Goal: Task Accomplishment & Management: Complete application form

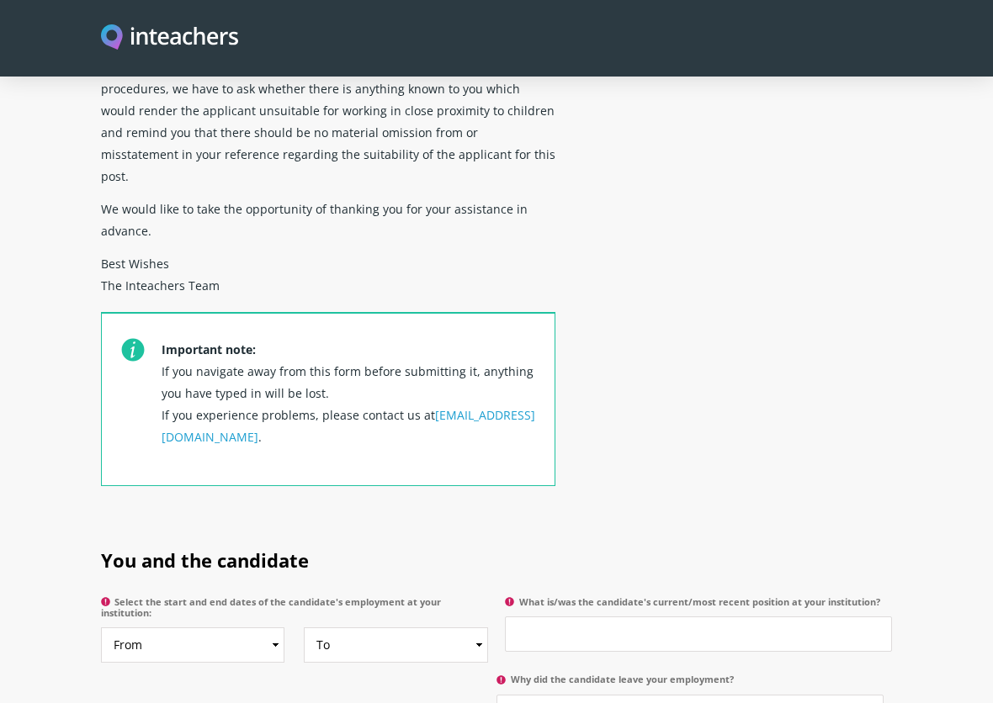
scroll to position [757, 0]
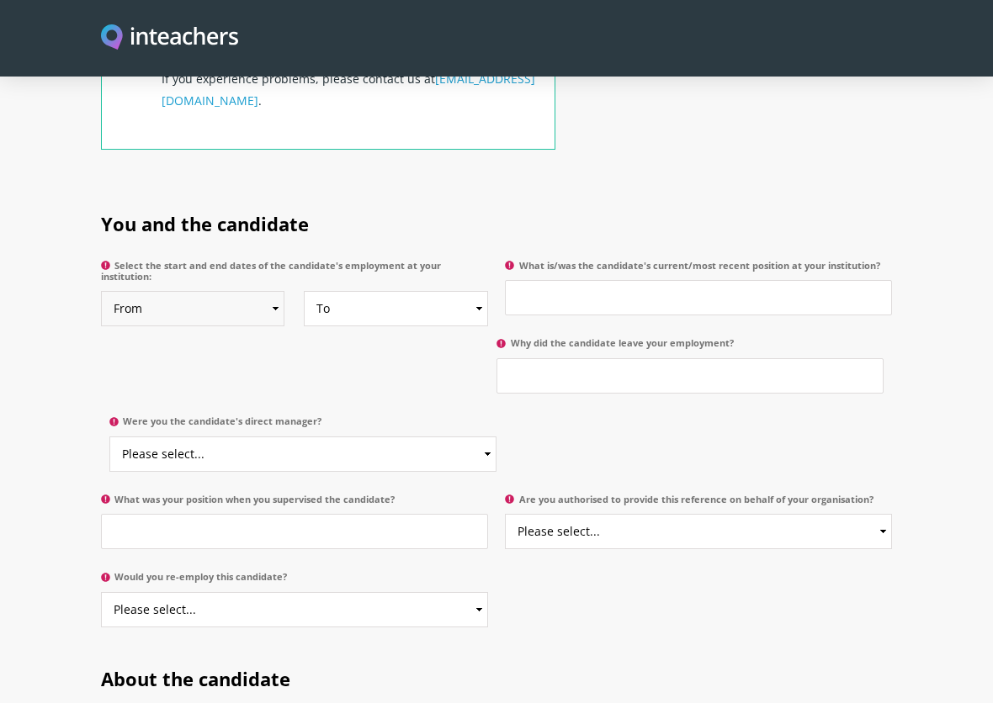
click at [273, 291] on select "From 2025 2024 2023 2022 2021 2020 2019 2018 2017 2016 2015 2014 2013 2012 2011…" at bounding box center [193, 308] width 184 height 35
click at [246, 293] on select "From 2025 2024 2023 2022 2021 2020 2019 2018 2017 2016 2015 2014 2013 2012 2011…" at bounding box center [193, 308] width 184 height 35
select select "2016"
click at [101, 291] on select "From 2025 2024 2023 2022 2021 2020 2019 2018 2017 2016 2015 2014 2013 2012 2011…" at bounding box center [193, 308] width 184 height 35
click at [429, 291] on select "To Currently 2025 2024 2023 2022 2021 2020 2019 2018 2017 2016 2015 2014 2013 2…" at bounding box center [396, 308] width 184 height 35
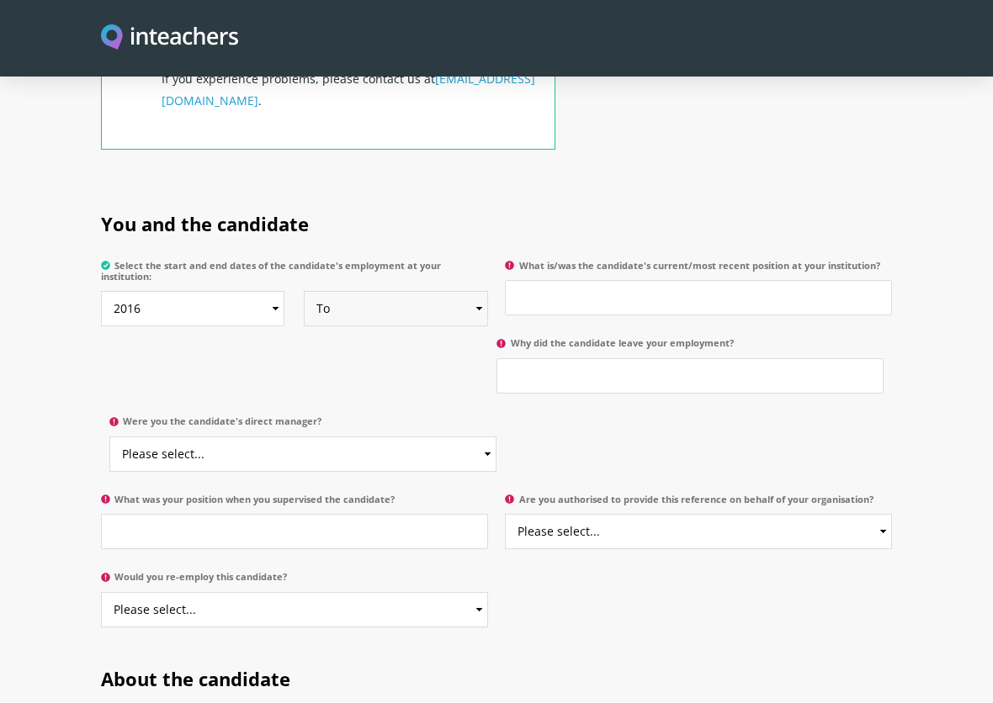
select select "2025"
click at [304, 291] on select "To Currently 2025 2024 2023 2022 2021 2020 2019 2018 2017 2016 2015 2014 2013 2…" at bounding box center [396, 308] width 184 height 35
click at [556, 281] on input "What is/was the candidate's current/most recent position at your institution?" at bounding box center [698, 297] width 387 height 35
type input "Year Four Class Teacher and Year Group Leader."
click at [527, 358] on input "Why did the candidate leave your employment?" at bounding box center [689, 375] width 387 height 35
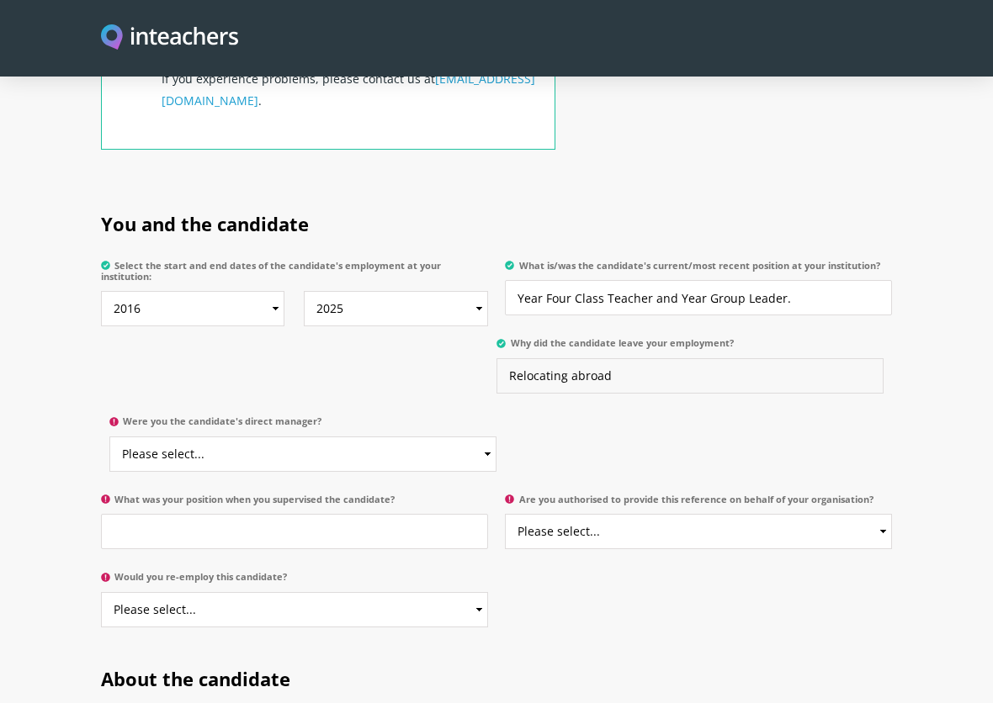
type input "Relocating abroad"
click at [628, 434] on div "You and the candidate Select the start and end dates of the candidate's employm…" at bounding box center [496, 376] width 791 height 377
click at [279, 409] on p "Were you the candidate's direct manager? Please select... Yes No" at bounding box center [298, 448] width 395 height 78
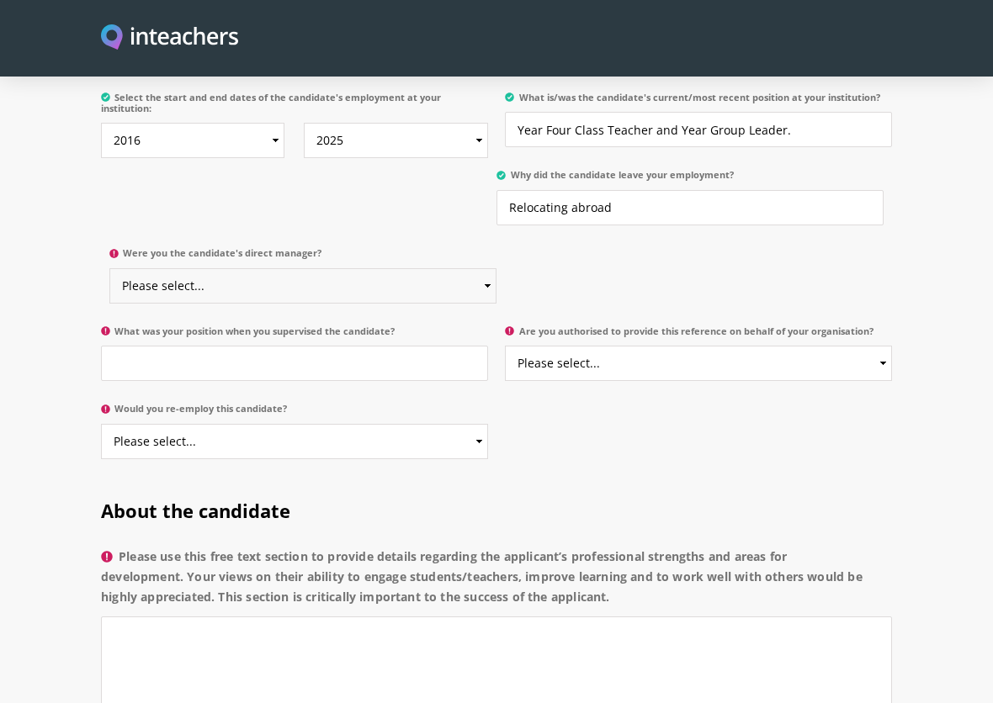
click at [368, 272] on select "Please select... Yes No" at bounding box center [302, 285] width 387 height 35
select select "Yes"
click at [109, 268] on select "Please select... Yes No" at bounding box center [302, 285] width 387 height 35
click at [300, 346] on input "What was your position when you supervised the candidate?" at bounding box center [294, 363] width 387 height 35
type input "Head Teacher"
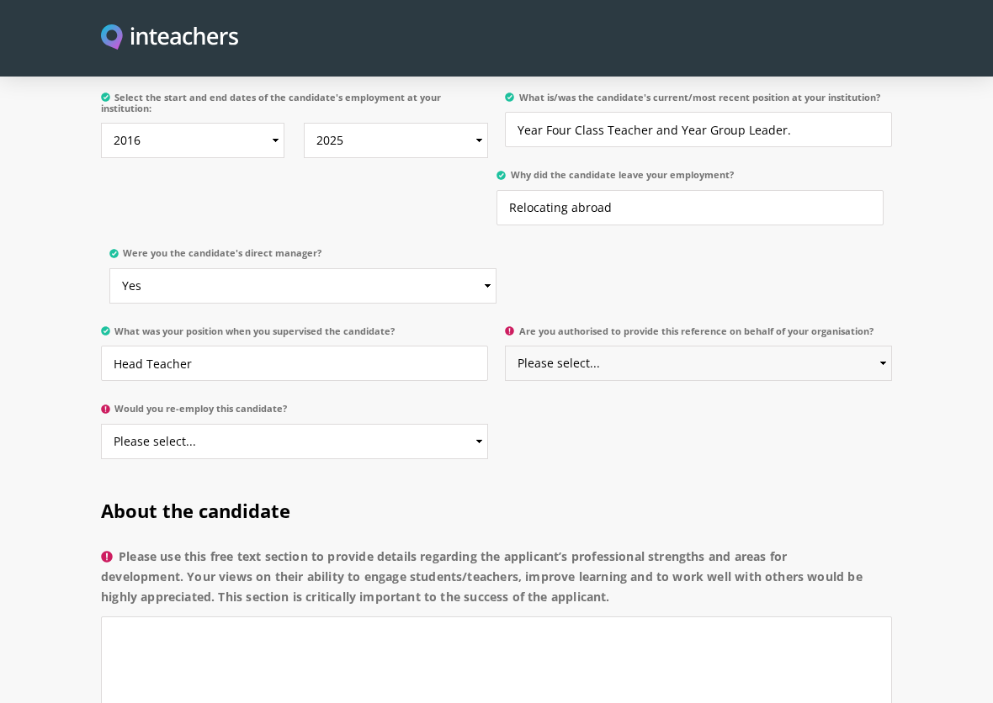
click at [644, 346] on select "Please select... Yes No" at bounding box center [698, 363] width 387 height 35
select select "Yes"
click at [505, 346] on select "Please select... Yes No" at bounding box center [698, 363] width 387 height 35
click at [473, 424] on select "Please select... Yes No" at bounding box center [294, 441] width 387 height 35
select select "Yes"
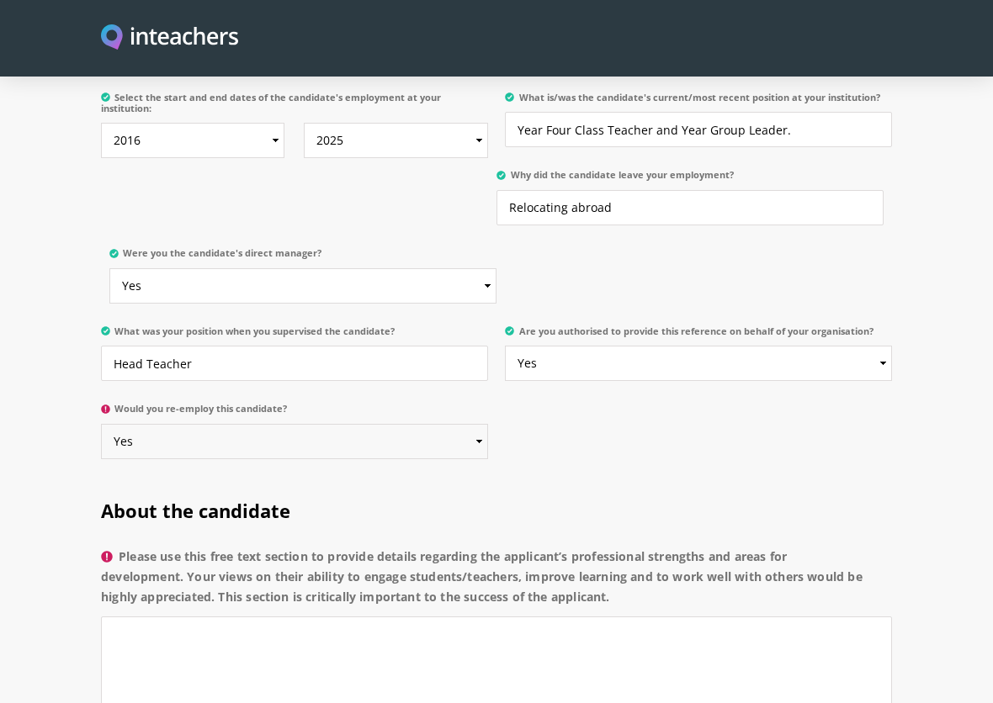
click at [101, 424] on select "Please select... Yes No" at bounding box center [294, 441] width 387 height 35
click at [605, 442] on div "You and the candidate Select the start and end dates of the candidate's employm…" at bounding box center [497, 246] width 808 height 455
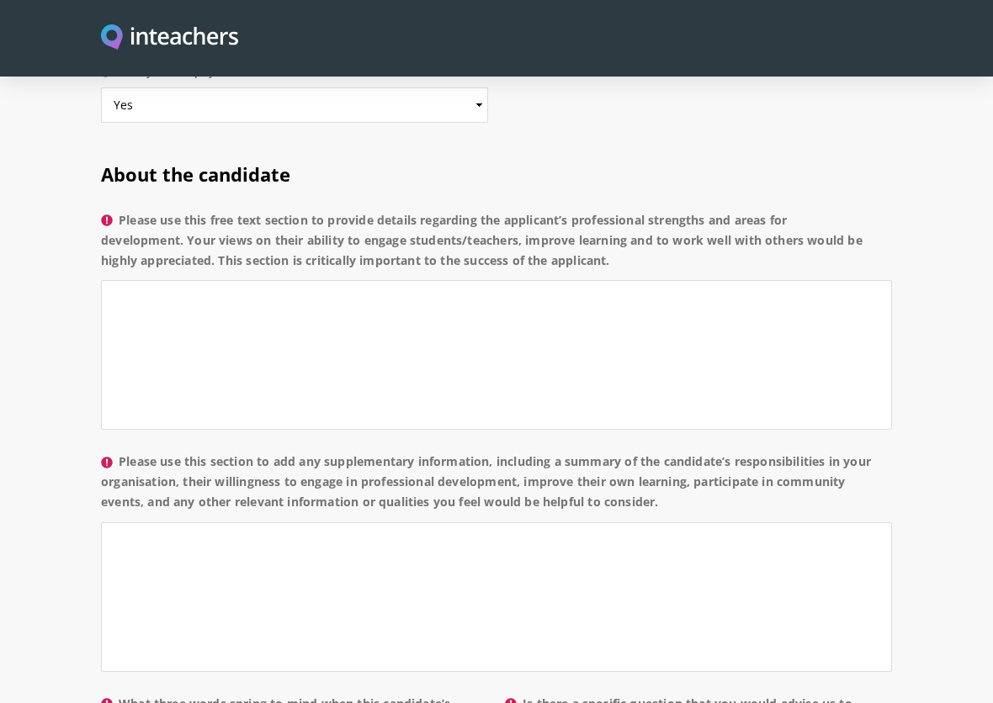
scroll to position [1178, 0]
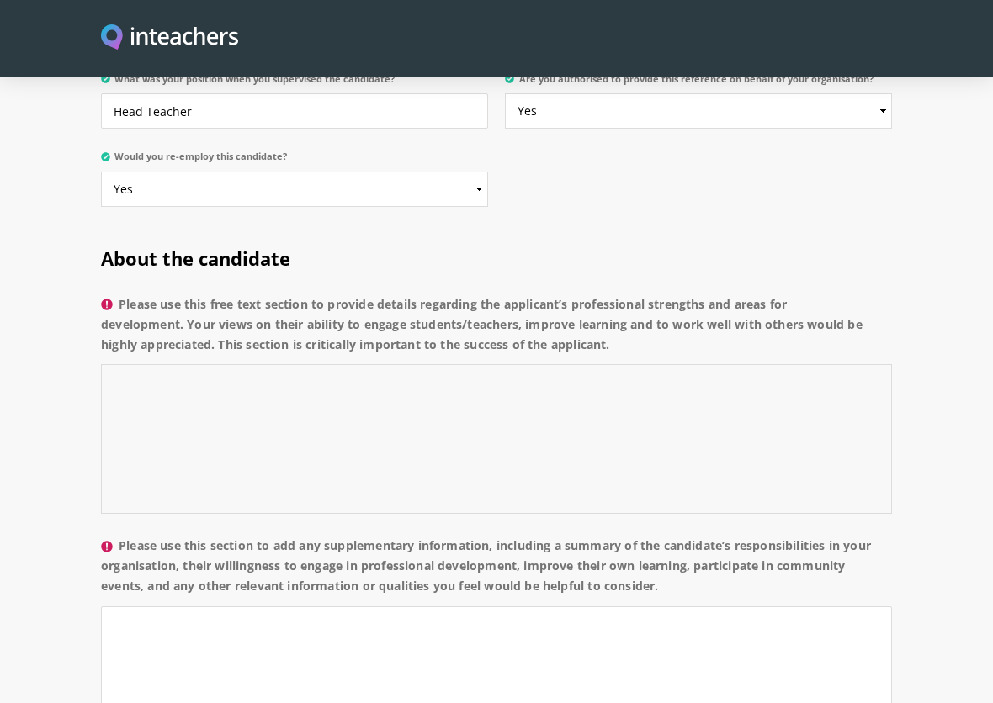
click at [196, 364] on textarea "Please use this free text section to provide details regarding the applicant’s …" at bounding box center [496, 439] width 791 height 150
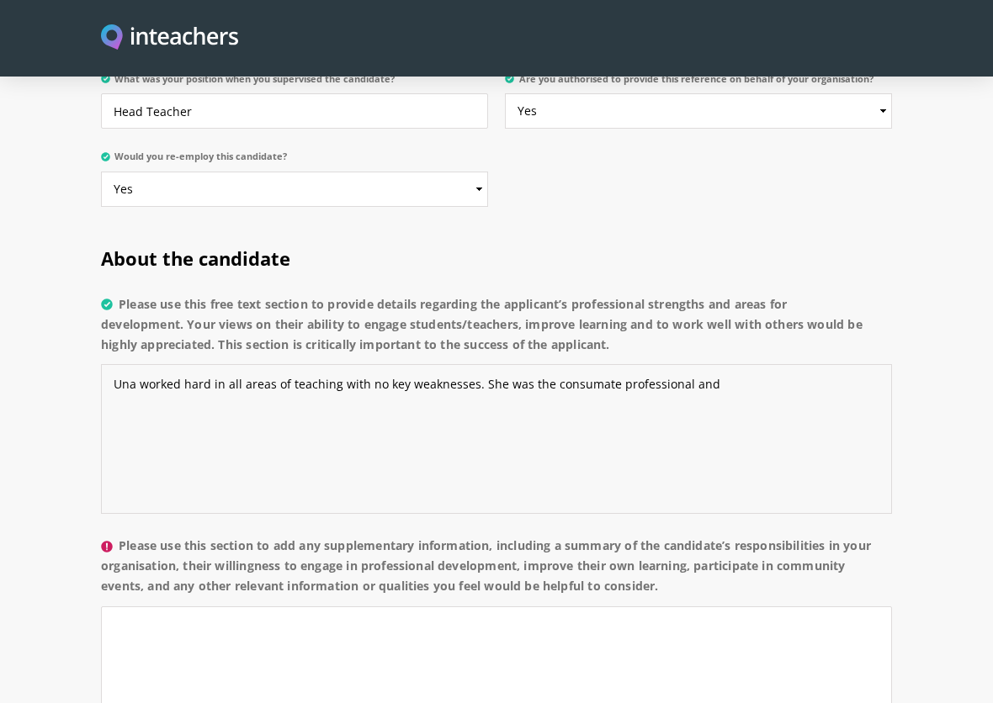
click at [589, 364] on textarea "Una worked hard in all areas of teaching with no key weaknesses. She was the co…" at bounding box center [496, 439] width 791 height 150
click at [651, 407] on textarea "Una worked hard in all areas of teaching with no key weaknesses. She was the co…" at bounding box center [496, 439] width 791 height 150
drag, startPoint x: 737, startPoint y: 370, endPoint x: 739, endPoint y: 359, distance: 11.2
click at [737, 367] on textarea "Una worked hard in all areas of teaching with no key weaknesses. She was the co…" at bounding box center [496, 439] width 791 height 150
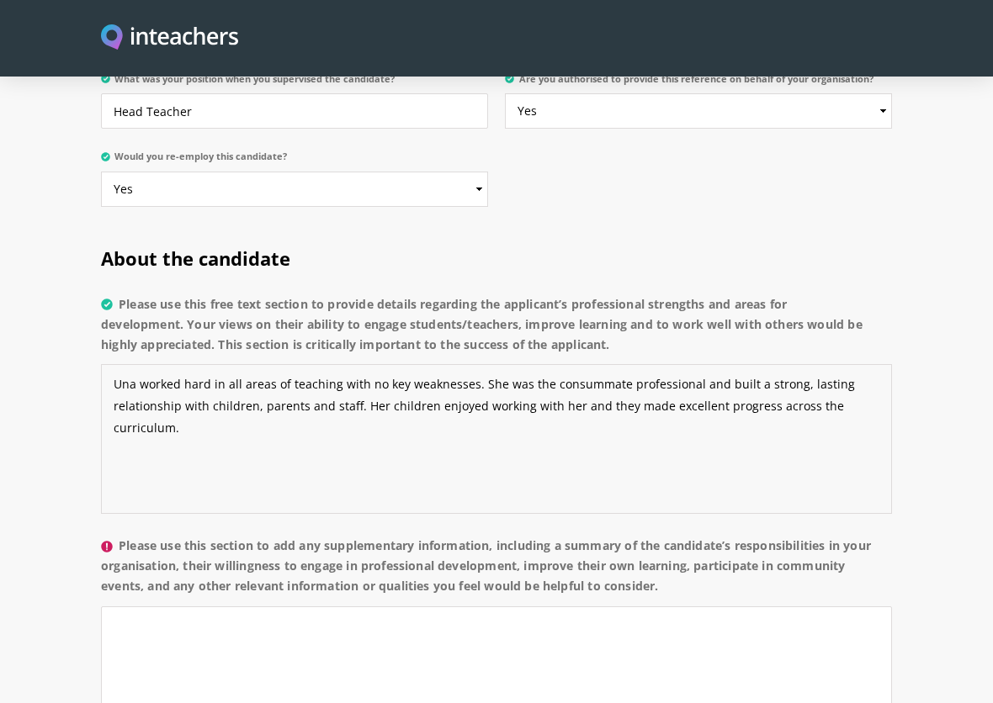
scroll to position [1346, 0]
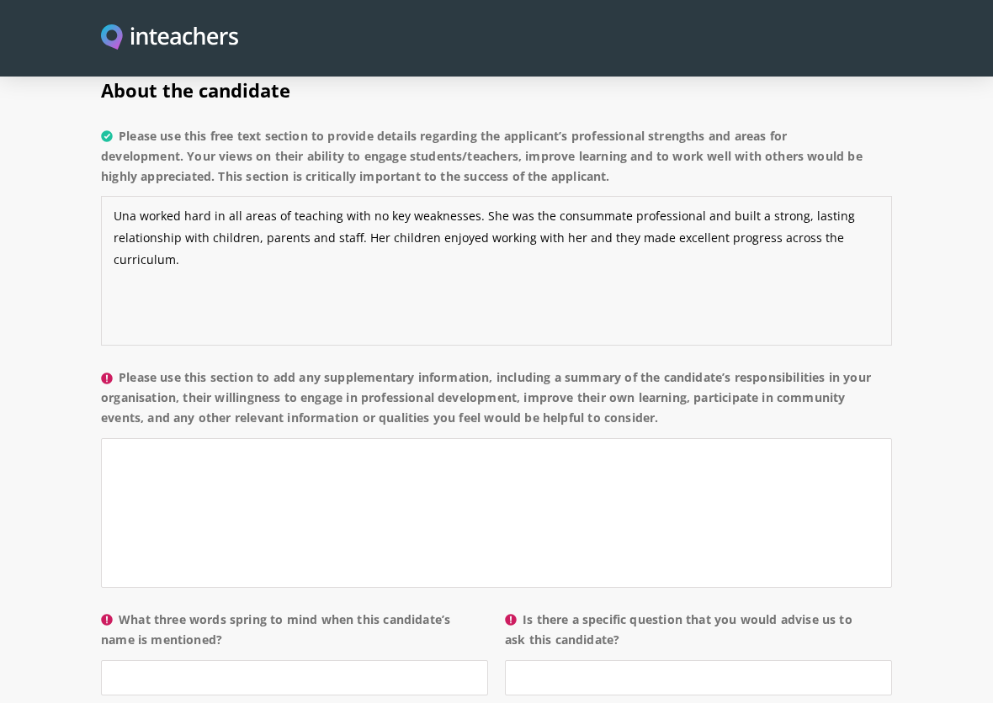
type textarea "Una worked hard in all areas of teaching with no key weaknesses. She was the co…"
click at [149, 438] on textarea "Please use this section to add any supplementary information, including a summa…" at bounding box center [496, 513] width 791 height 150
paste textarea "Year Three Class Teacher. Head of Year – Leadership responsibilities for pupils…"
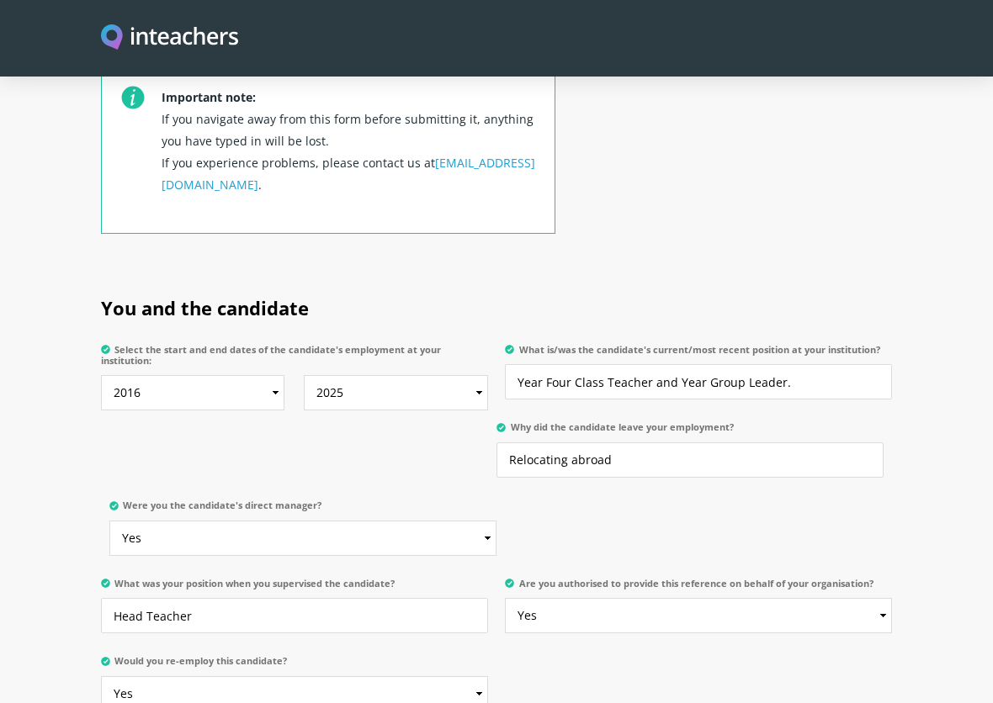
scroll to position [757, 0]
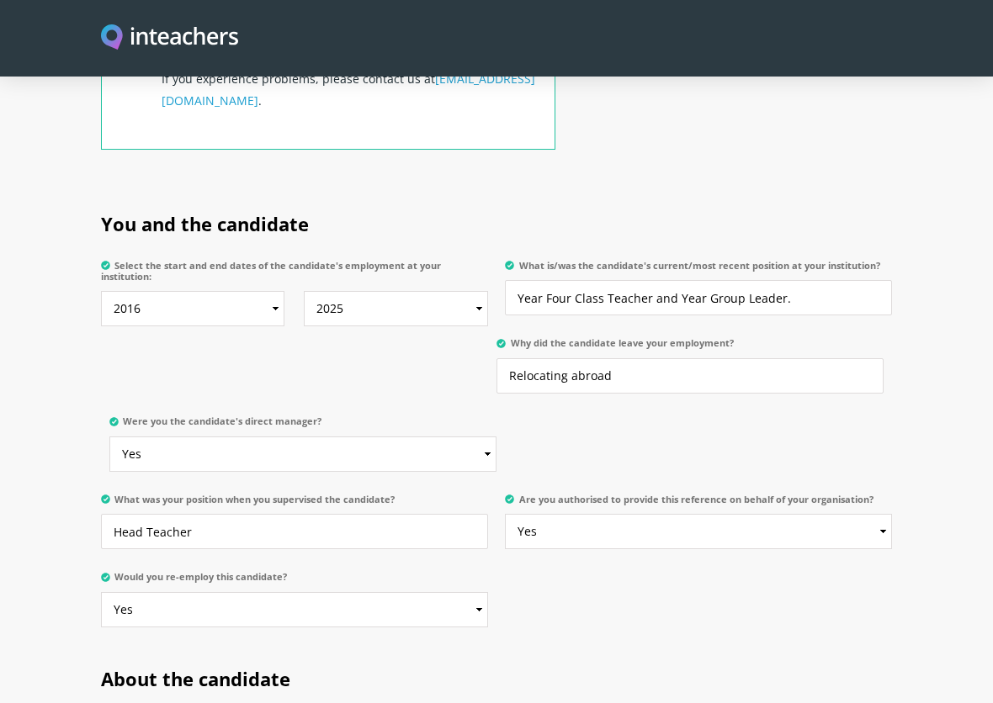
type textarea "Year Three Class Teacher. Head of Year – Leadership responsibilities for pupils…"
click at [569, 280] on input "Year Four Class Teacher and Year Group Leader." at bounding box center [698, 297] width 387 height 35
type input "Year Three Class Teacher and Year Group Leader."
click at [941, 415] on section "You and the candidate Select the start and end dates of the candidate's employm…" at bounding box center [496, 415] width 993 height 455
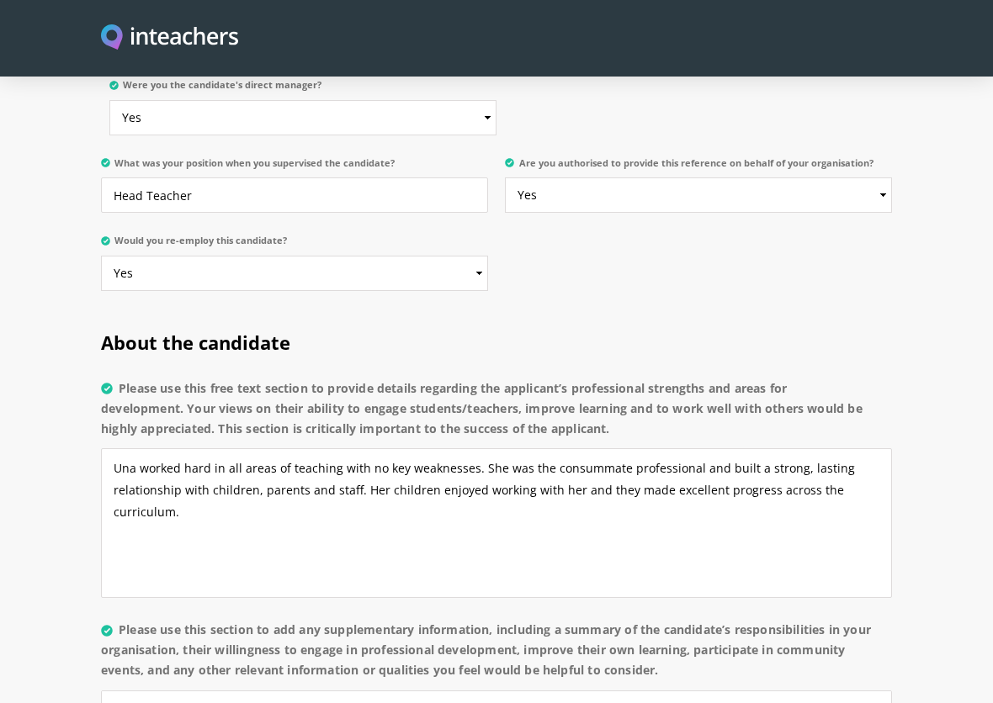
scroll to position [1514, 0]
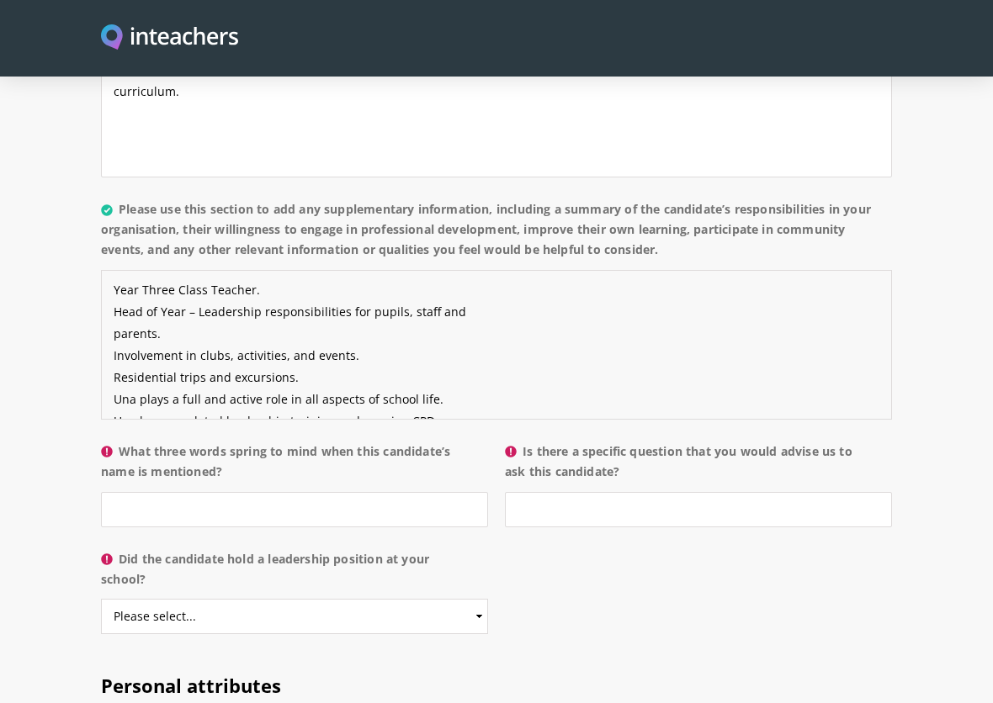
click at [114, 312] on textarea "Year Three Class Teacher. Head of Year – Leadership responsibilities for pupils…" at bounding box center [496, 345] width 791 height 150
click at [619, 373] on textarea "Year Three Class Teacher. Head of Year – Leadership responsibilities for pupils…" at bounding box center [496, 345] width 791 height 150
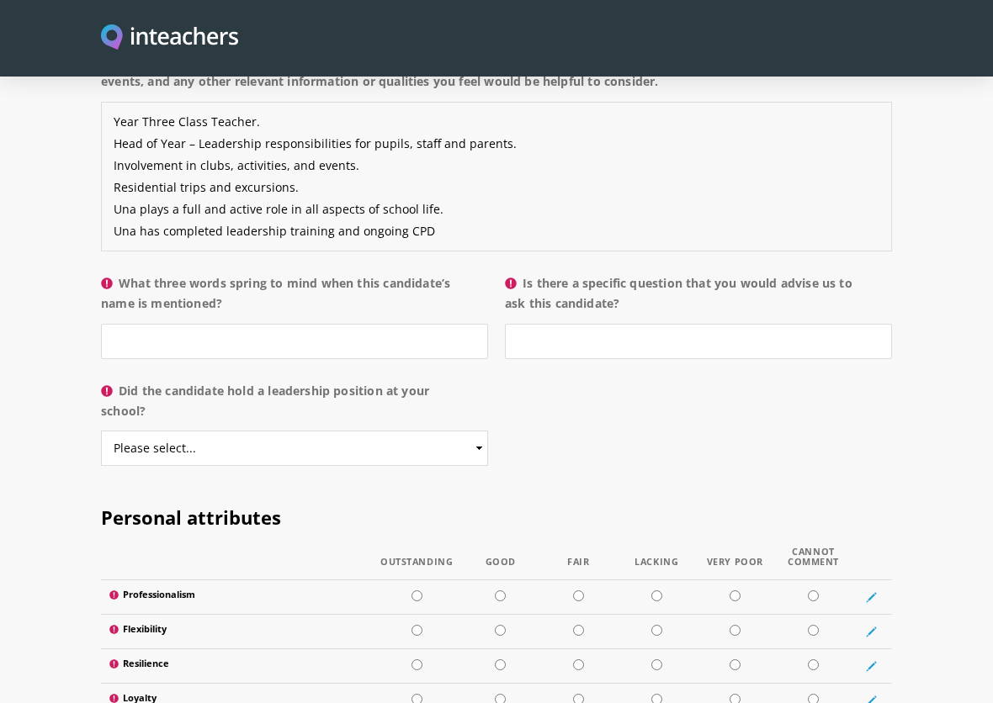
type textarea "Year Three Class Teacher. Head of Year – Leadership responsibilities for pupils…"
click at [134, 324] on input "What three words spring to mind when this candidate’s name is mentioned?" at bounding box center [294, 341] width 387 height 35
type input "professional, focused, hard-working"
click at [552, 324] on input "Is there a specific question that you would advise us to ask this candidate?" at bounding box center [698, 341] width 387 height 35
type input "n/a"
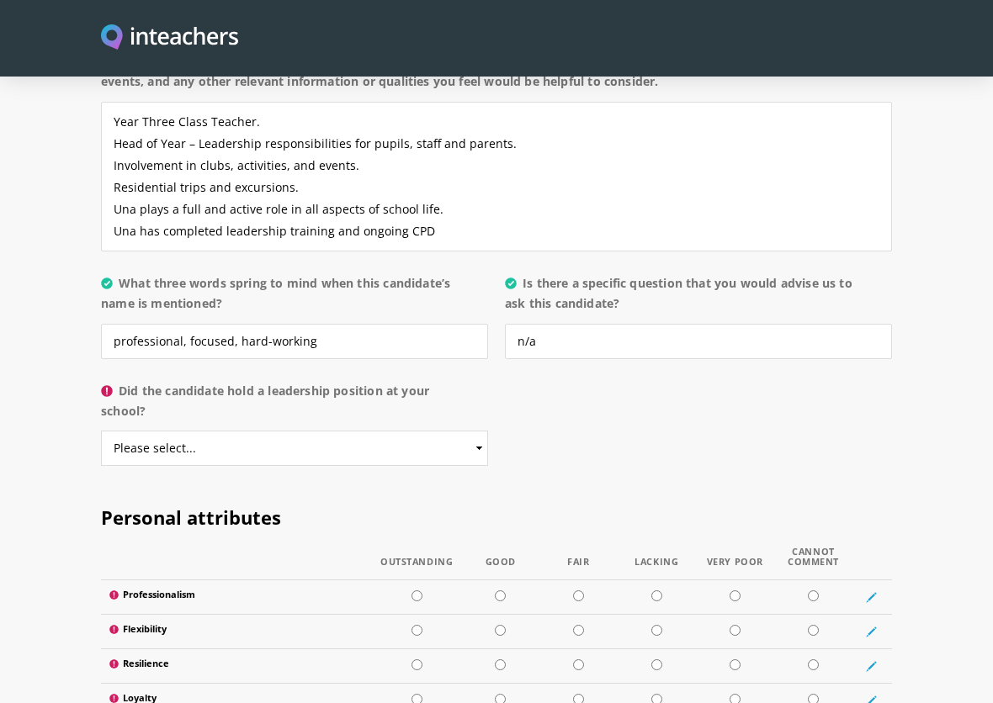
click at [534, 432] on div "About the candidate Please use this free text section to provide details regard…" at bounding box center [497, 99] width 808 height 765
click at [477, 431] on select "Please select... Yes No" at bounding box center [294, 448] width 387 height 35
select select "Yes"
click at [101, 431] on select "Please select... Yes No" at bounding box center [294, 448] width 387 height 35
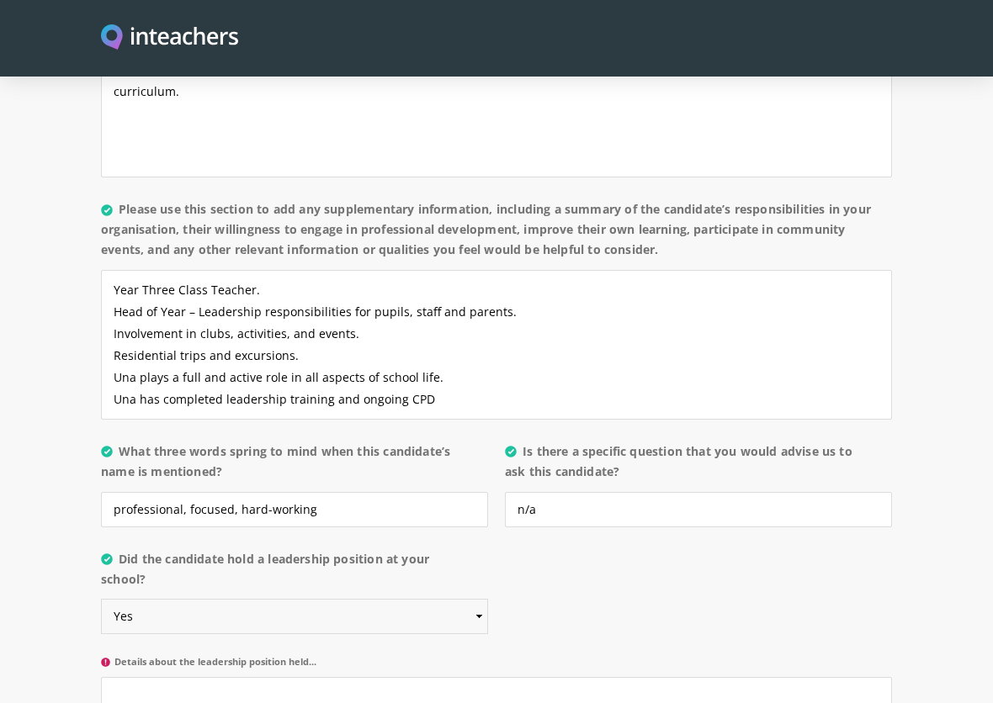
scroll to position [1598, 0]
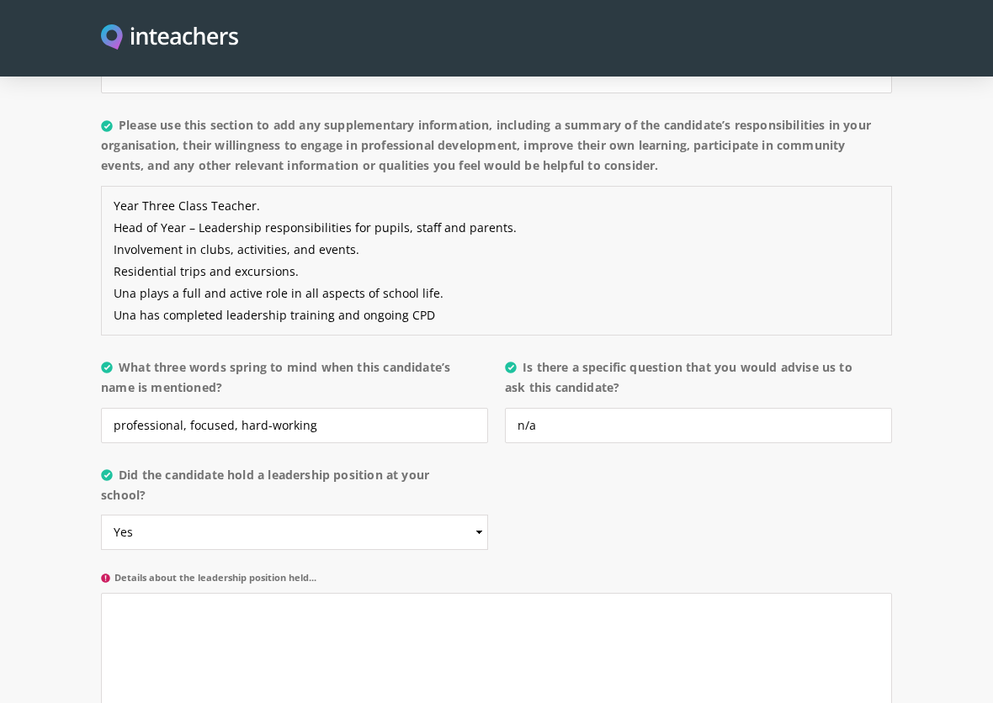
drag, startPoint x: 527, startPoint y: 205, endPoint x: 111, endPoint y: 199, distance: 415.6
click at [111, 199] on textarea "Year Three Class Teacher. Head of Year – Leadership responsibilities for pupils…" at bounding box center [496, 261] width 791 height 150
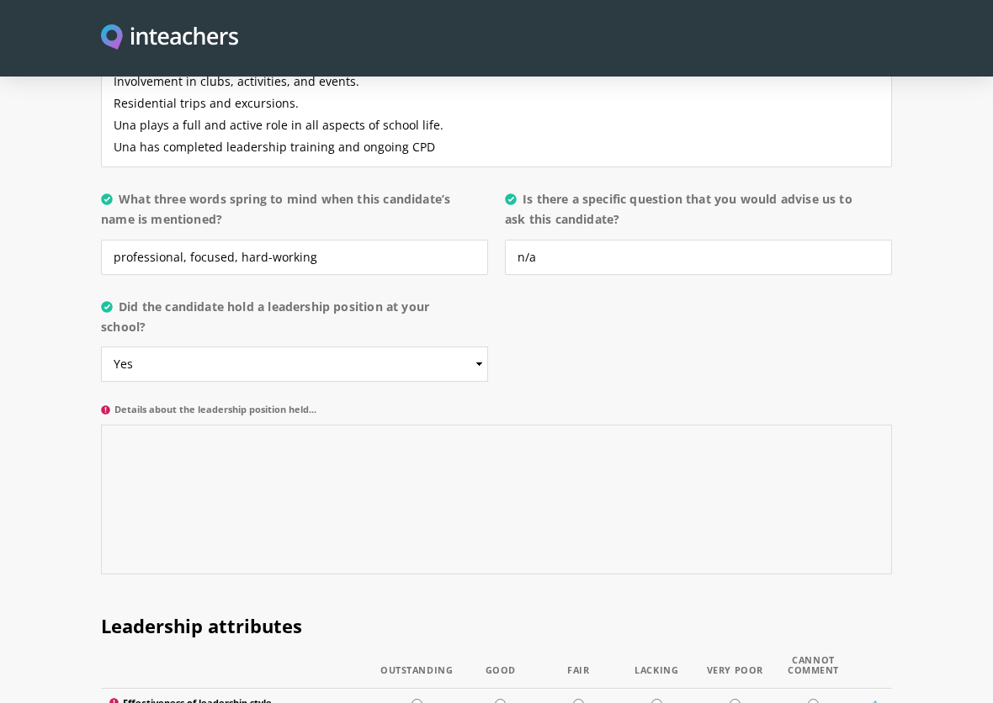
click at [178, 437] on textarea "Details about the leadership position held..." at bounding box center [496, 500] width 791 height 150
paste textarea "Head of Year – Leadership responsibilities for pupils, staff and parents."
click at [253, 496] on textarea "Head of Year – Leadership responsibilities for pupils, staff and parents." at bounding box center [496, 500] width 791 height 150
click at [490, 514] on textarea "Head of Year – Leadership responsibilities for pupils, staff and parents." at bounding box center [496, 500] width 791 height 150
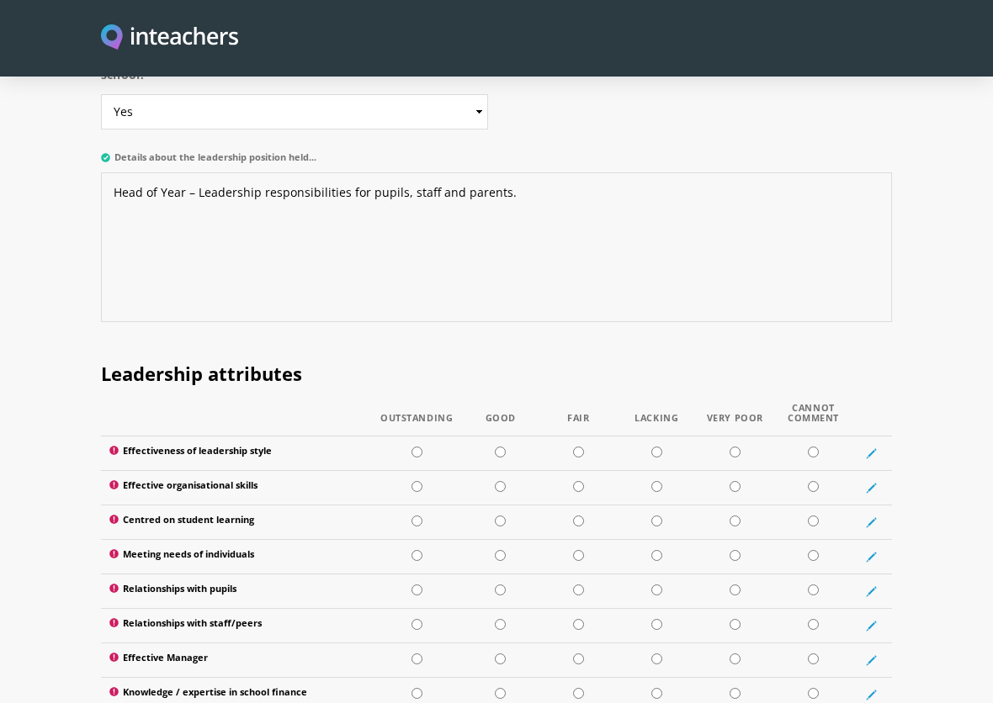
scroll to position [2187, 0]
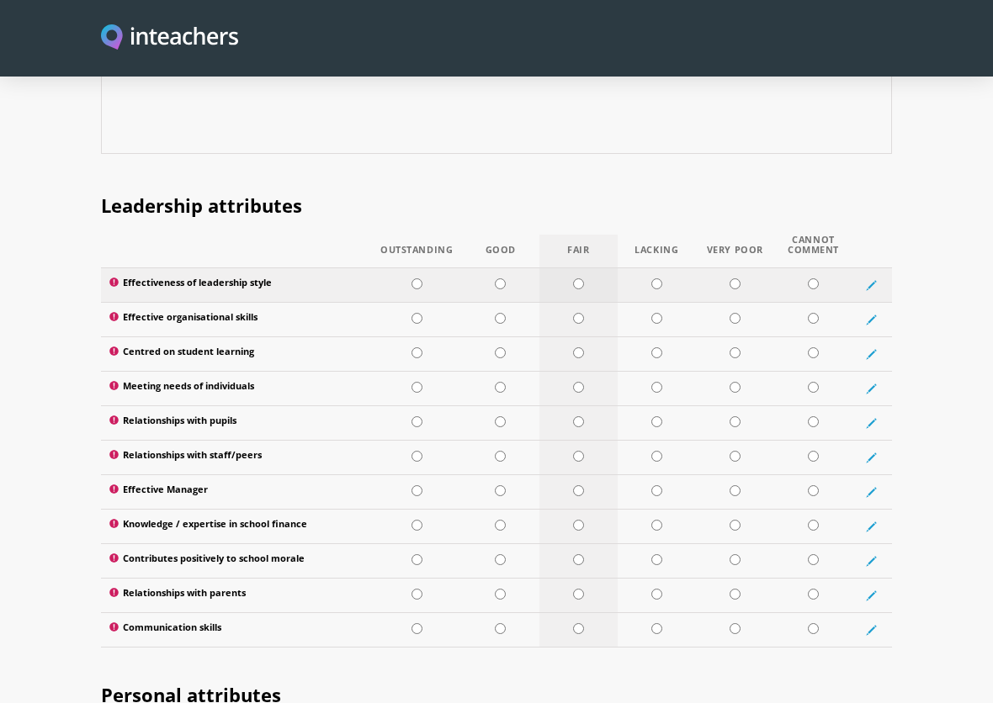
type textarea "Head of Year – Leadership responsibilities for pupils, staff and parents."
click at [580, 278] on input "radio" at bounding box center [578, 283] width 11 height 11
radio input "true"
click at [497, 313] on input "radio" at bounding box center [500, 318] width 11 height 11
radio input "true"
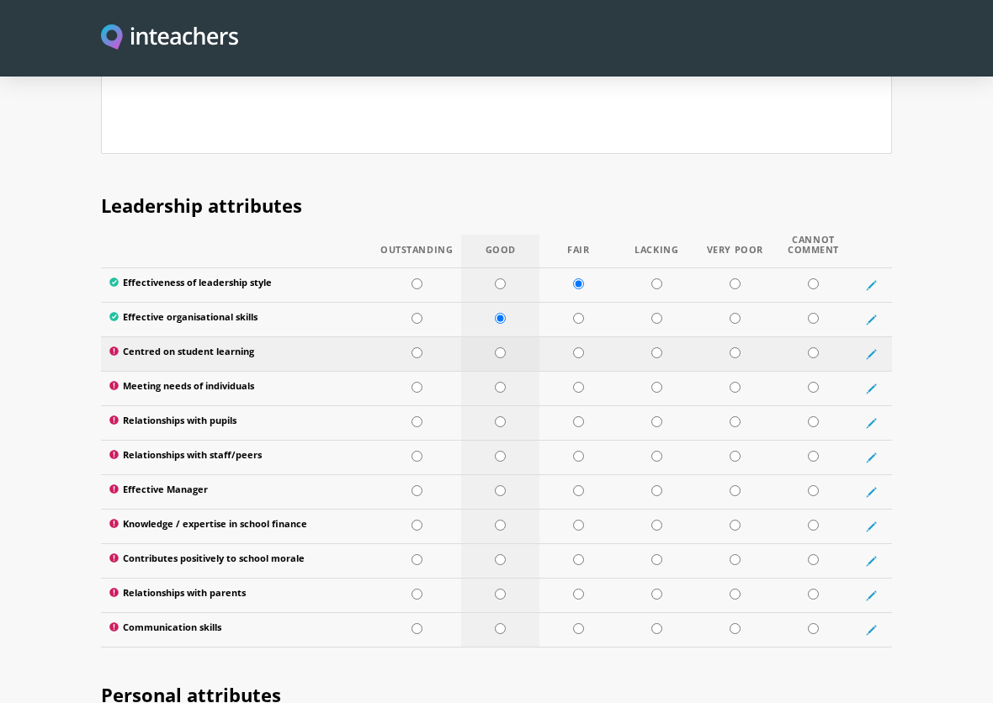
click at [499, 347] on input "radio" at bounding box center [500, 352] width 11 height 11
radio input "true"
click at [501, 373] on td at bounding box center [500, 388] width 78 height 34
radio input "true"
click at [502, 416] on input "radio" at bounding box center [500, 421] width 11 height 11
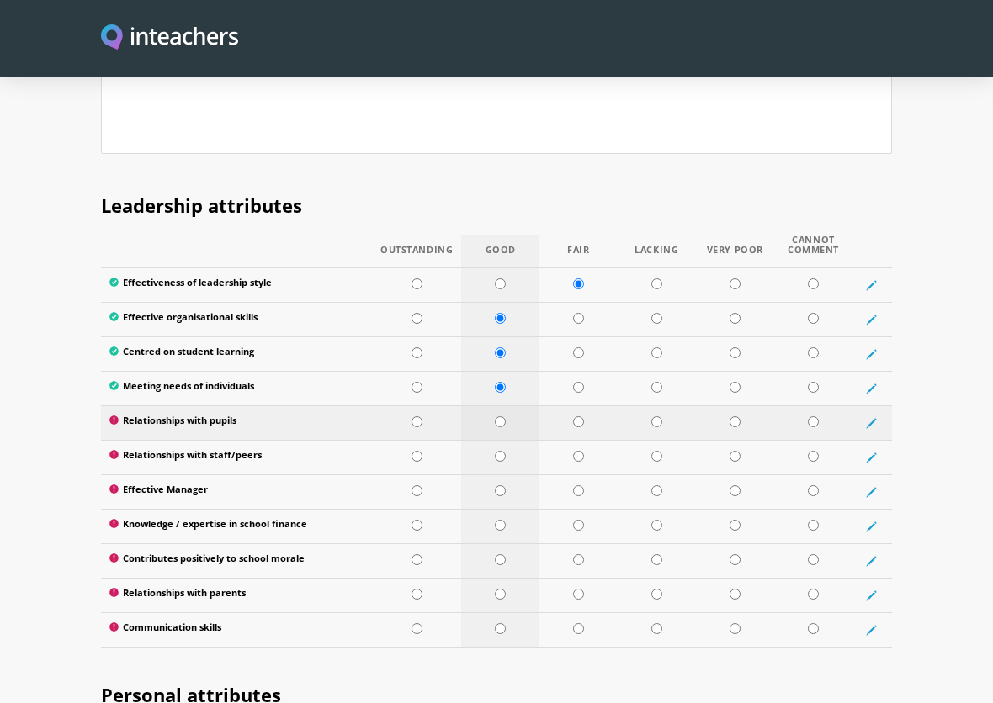
radio input "true"
click at [498, 451] on input "radio" at bounding box center [500, 456] width 11 height 11
radio input "true"
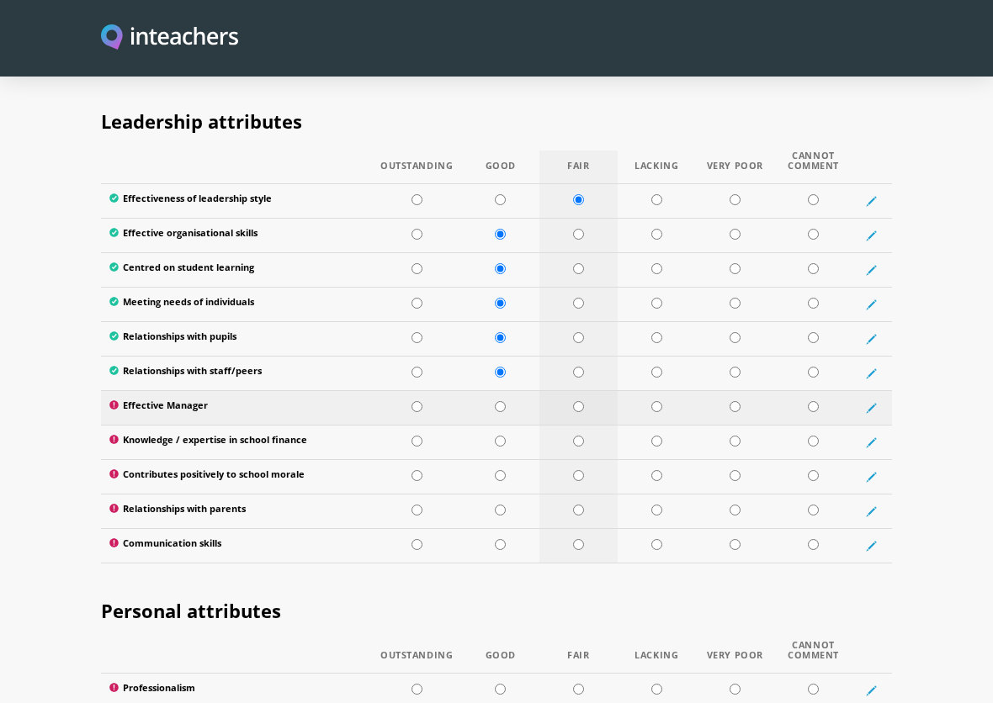
click at [580, 401] on input "radio" at bounding box center [578, 406] width 11 height 11
radio input "true"
click at [815, 436] on input "radio" at bounding box center [813, 441] width 11 height 11
radio input "true"
click at [579, 470] on input "radio" at bounding box center [578, 475] width 11 height 11
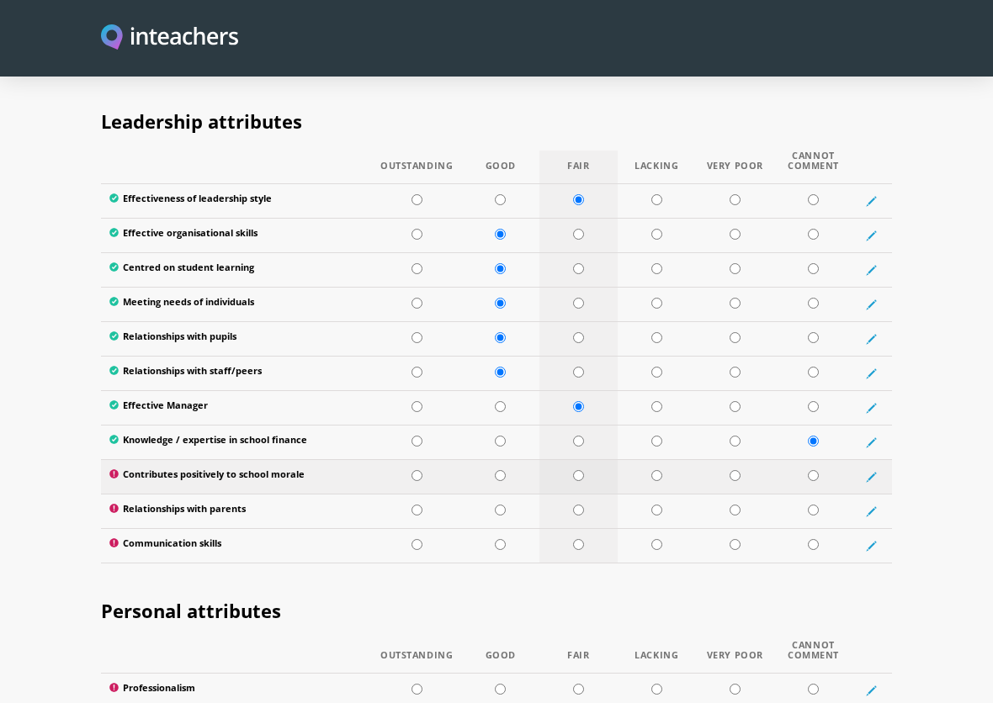
radio input "true"
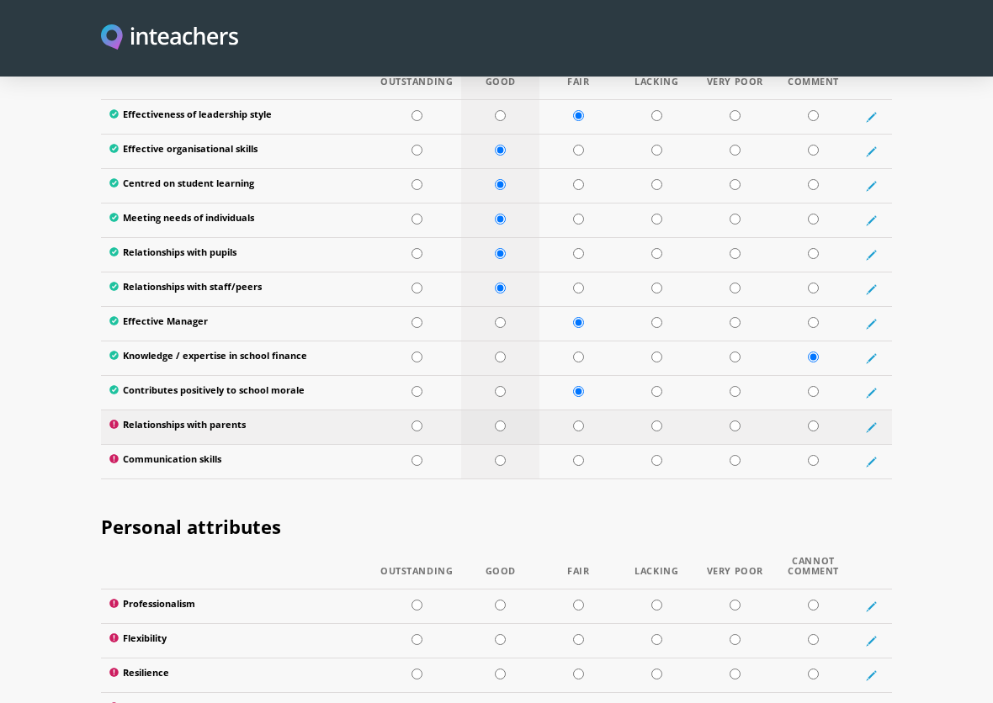
click at [503, 421] on input "radio" at bounding box center [500, 426] width 11 height 11
radio input "true"
click at [500, 455] on input "radio" at bounding box center [500, 460] width 11 height 11
radio input "true"
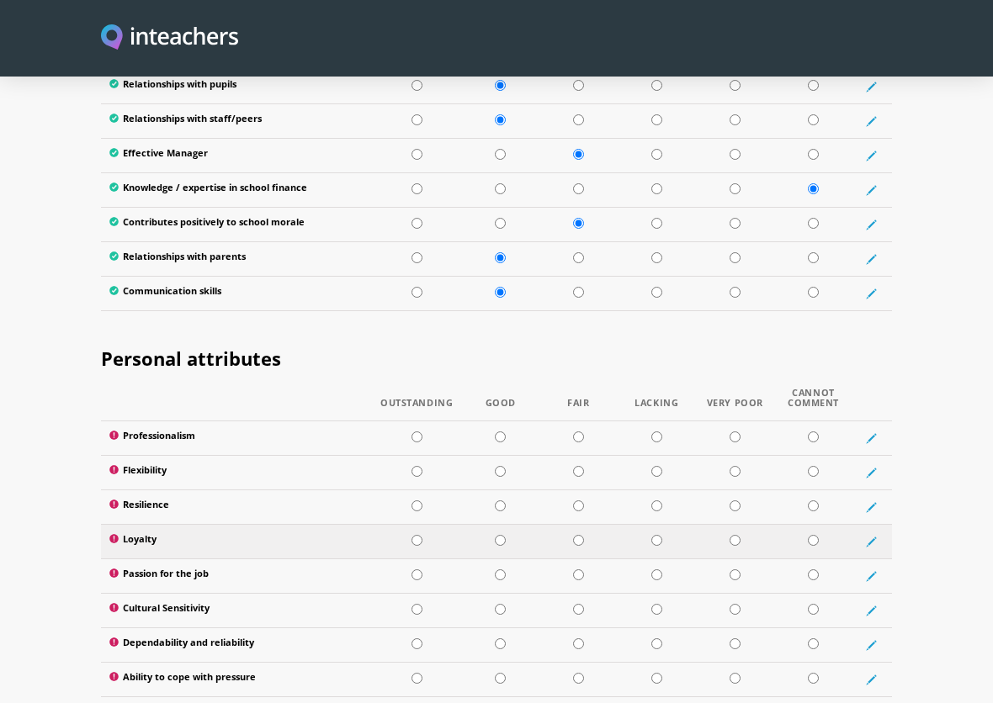
scroll to position [2608, 0]
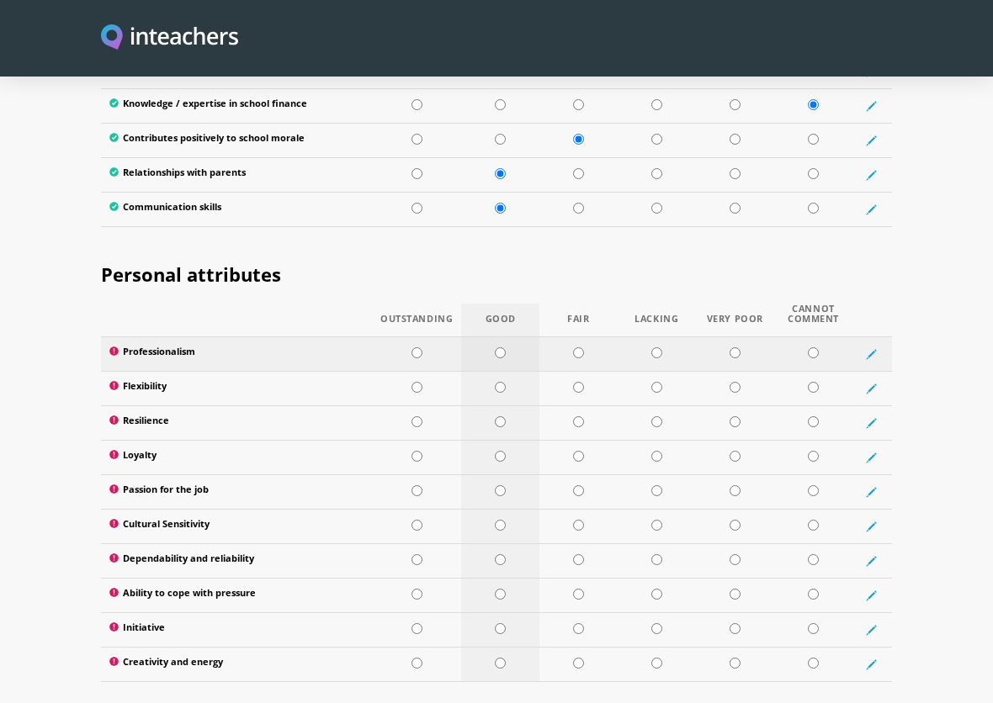
click at [497, 347] on input "radio" at bounding box center [500, 352] width 11 height 11
radio input "true"
click at [497, 382] on input "radio" at bounding box center [500, 387] width 11 height 11
radio input "true"
click at [505, 416] on input "radio" at bounding box center [500, 421] width 11 height 11
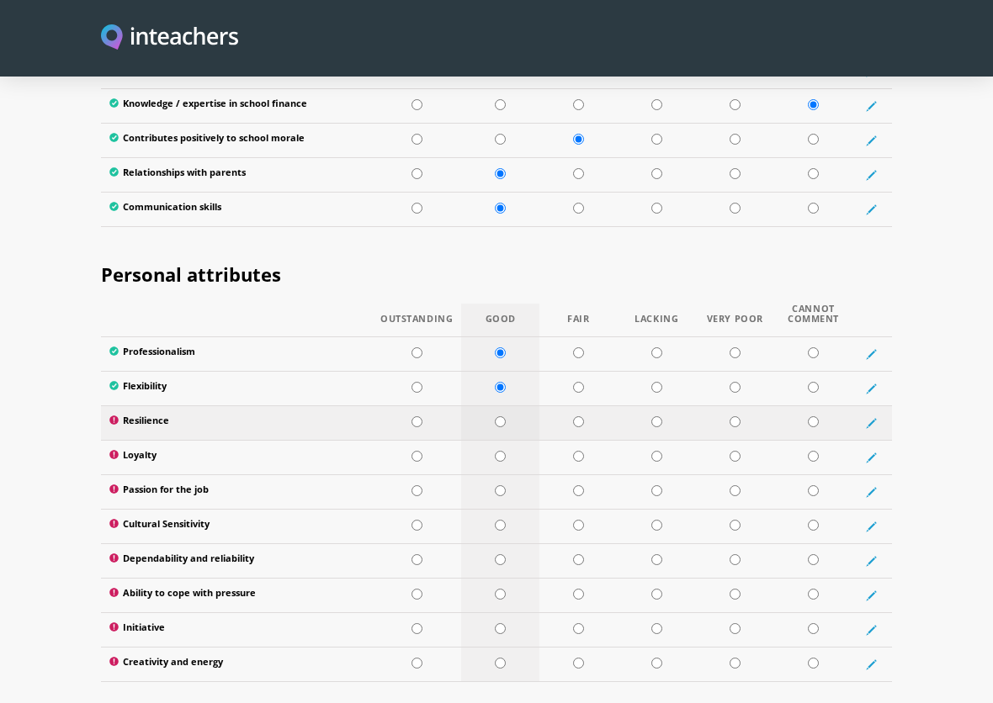
radio input "true"
click at [580, 451] on input "radio" at bounding box center [578, 456] width 11 height 11
radio input "true"
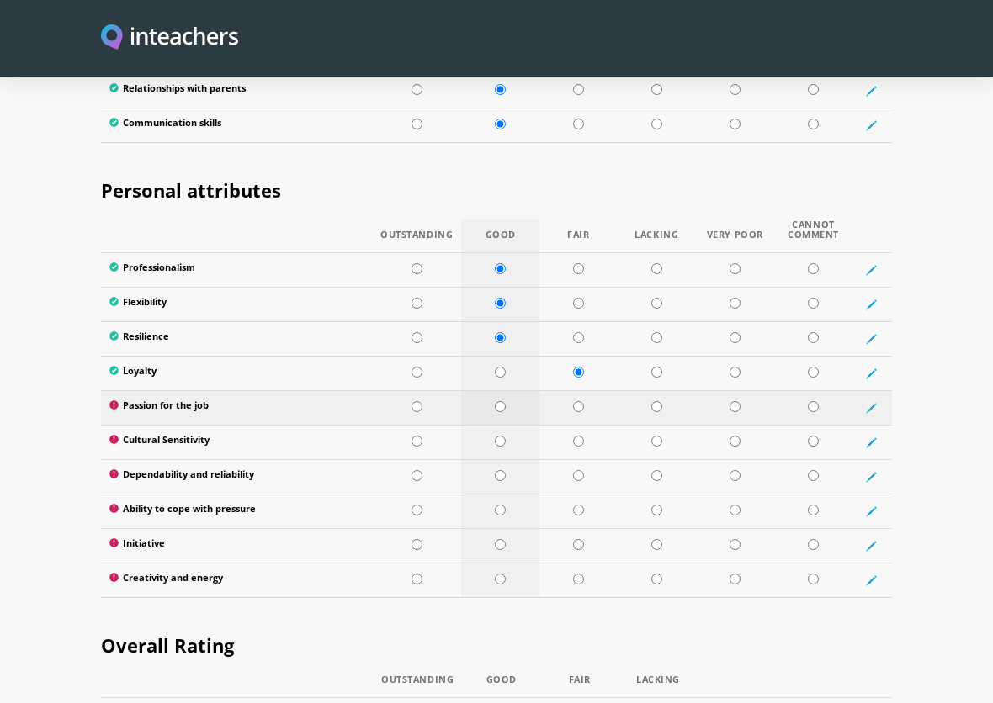
click at [500, 401] on input "radio" at bounding box center [500, 406] width 11 height 11
radio input "true"
click at [499, 436] on input "radio" at bounding box center [500, 441] width 11 height 11
radio input "true"
click at [501, 470] on input "radio" at bounding box center [500, 475] width 11 height 11
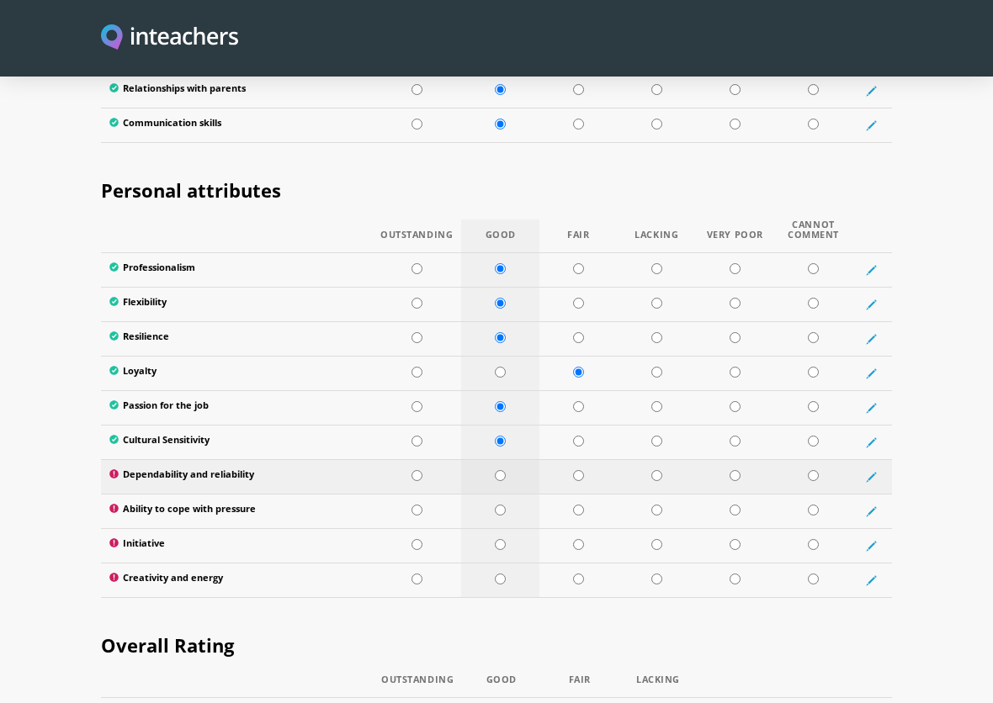
radio input "true"
click at [581, 505] on input "radio" at bounding box center [578, 510] width 11 height 11
radio input "true"
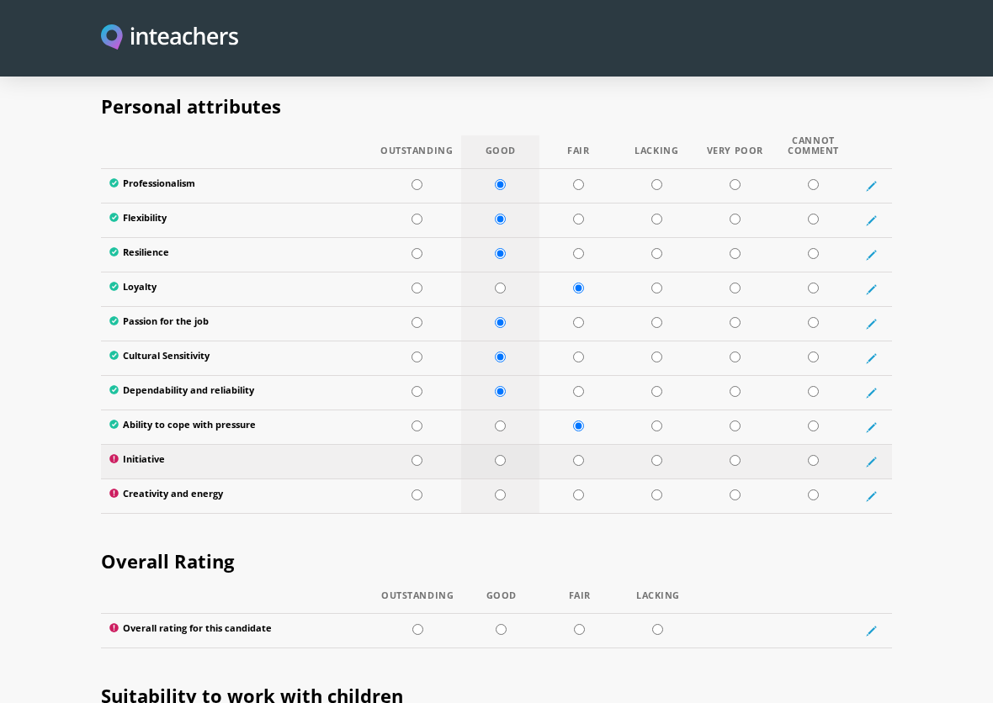
click at [505, 455] on input "radio" at bounding box center [500, 460] width 11 height 11
radio input "true"
click at [502, 490] on input "radio" at bounding box center [500, 495] width 11 height 11
radio input "true"
drag, startPoint x: 502, startPoint y: 612, endPoint x: 518, endPoint y: 596, distance: 22.6
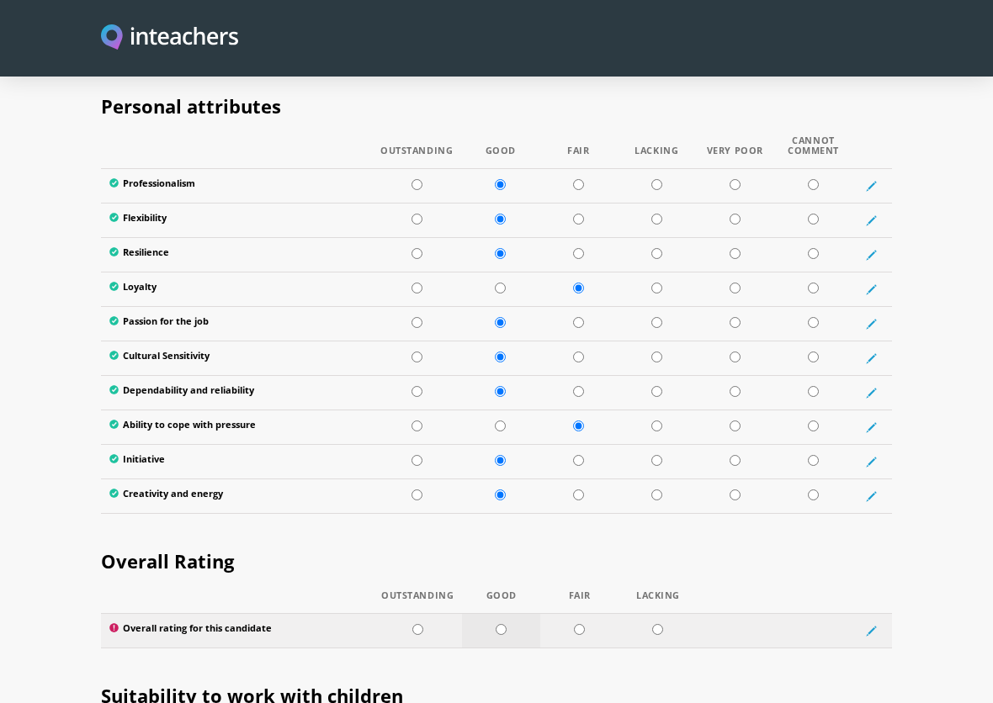
click at [502, 624] on input "radio" at bounding box center [500, 629] width 11 height 11
radio input "true"
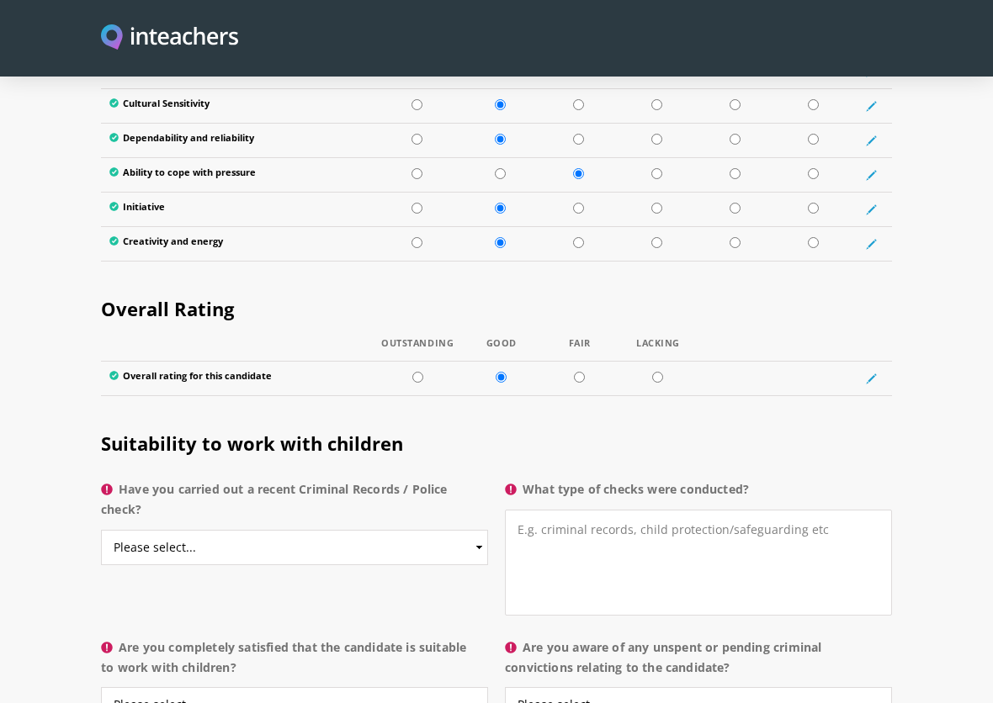
scroll to position [3197, 0]
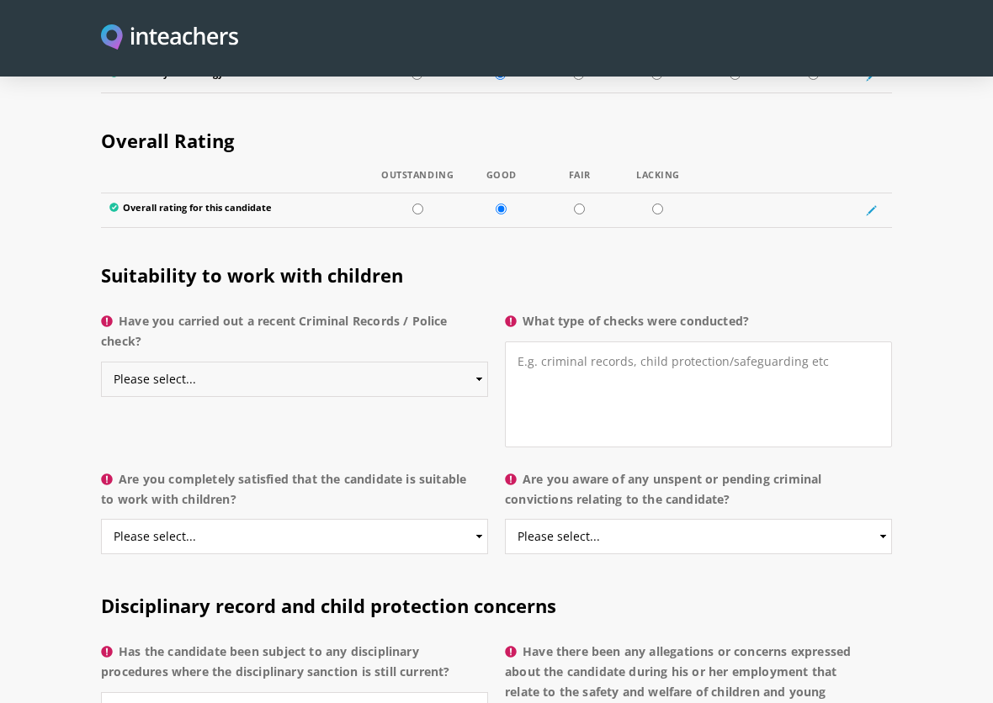
click at [421, 362] on select "Please select... Yes No Do not know" at bounding box center [294, 379] width 387 height 35
select select "Yes"
click at [101, 362] on select "Please select... Yes No Do not know" at bounding box center [294, 379] width 387 height 35
click at [522, 342] on textarea "What type of checks were conducted?" at bounding box center [698, 395] width 387 height 106
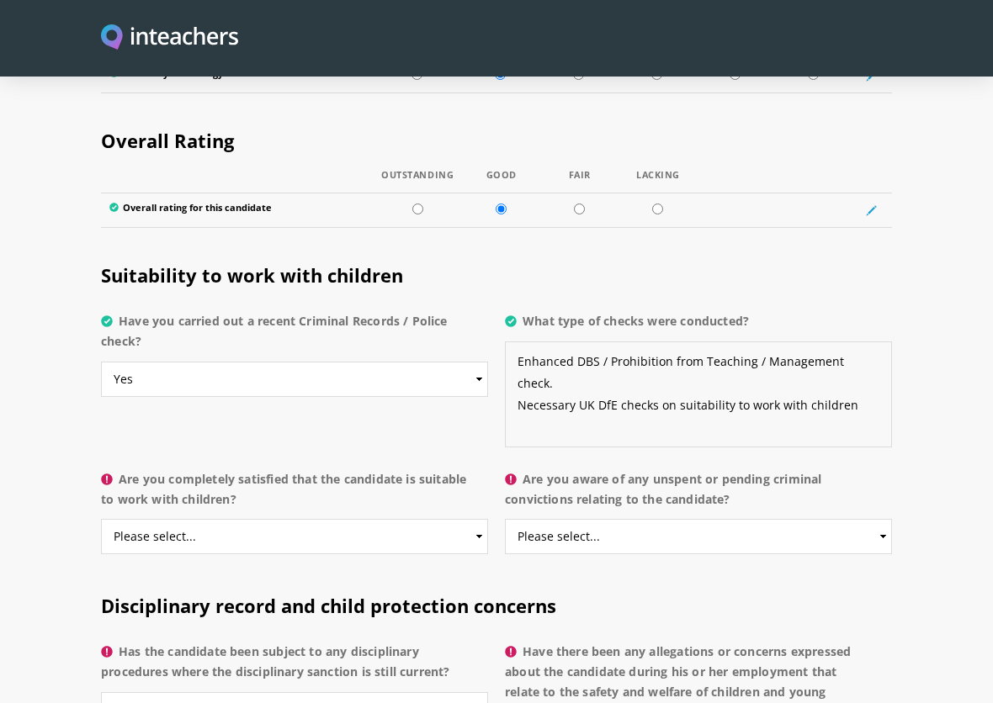
scroll to position [3281, 0]
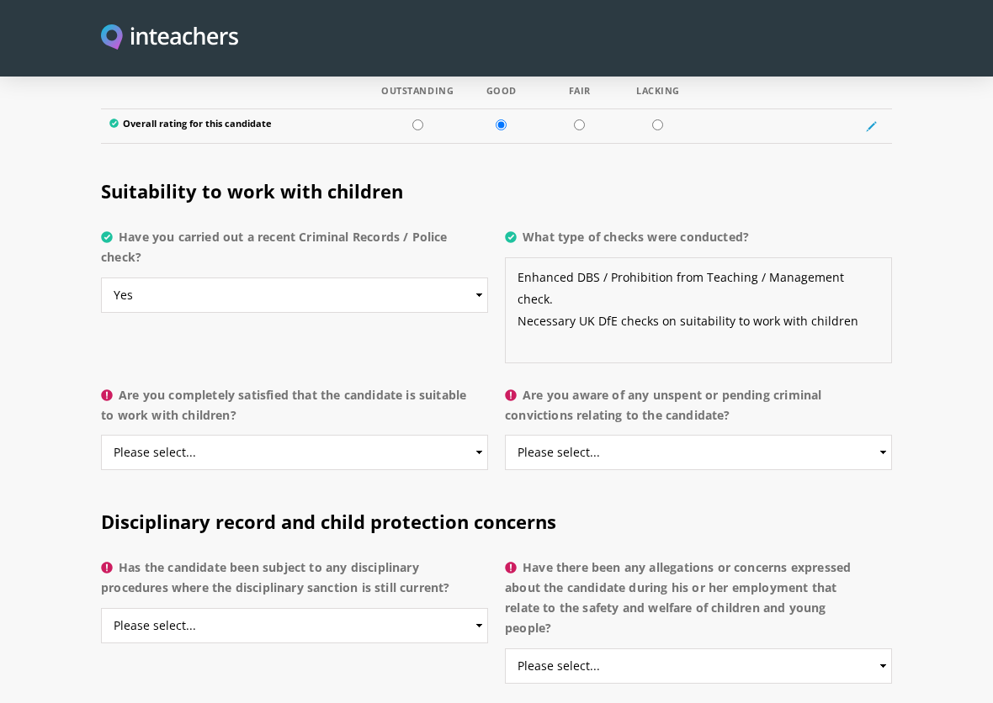
type textarea "Enhanced DBS / Prohibition from Teaching / Management check. Necessary UK DfE c…"
click at [346, 442] on select "Please select... Yes No Do not know" at bounding box center [294, 452] width 387 height 35
select select "Yes"
click at [101, 435] on select "Please select... Yes No Do not know" at bounding box center [294, 452] width 387 height 35
click at [707, 437] on select "Please select... Yes No Do not know" at bounding box center [698, 452] width 387 height 35
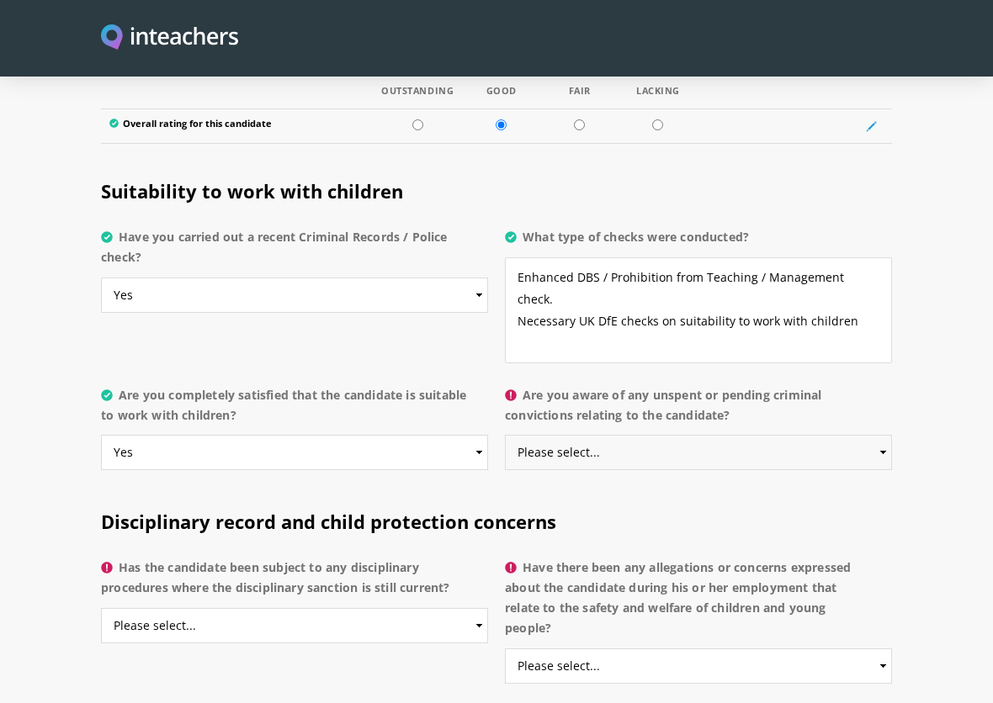
select select "No"
click at [505, 435] on select "Please select... Yes No Do not know" at bounding box center [698, 452] width 387 height 35
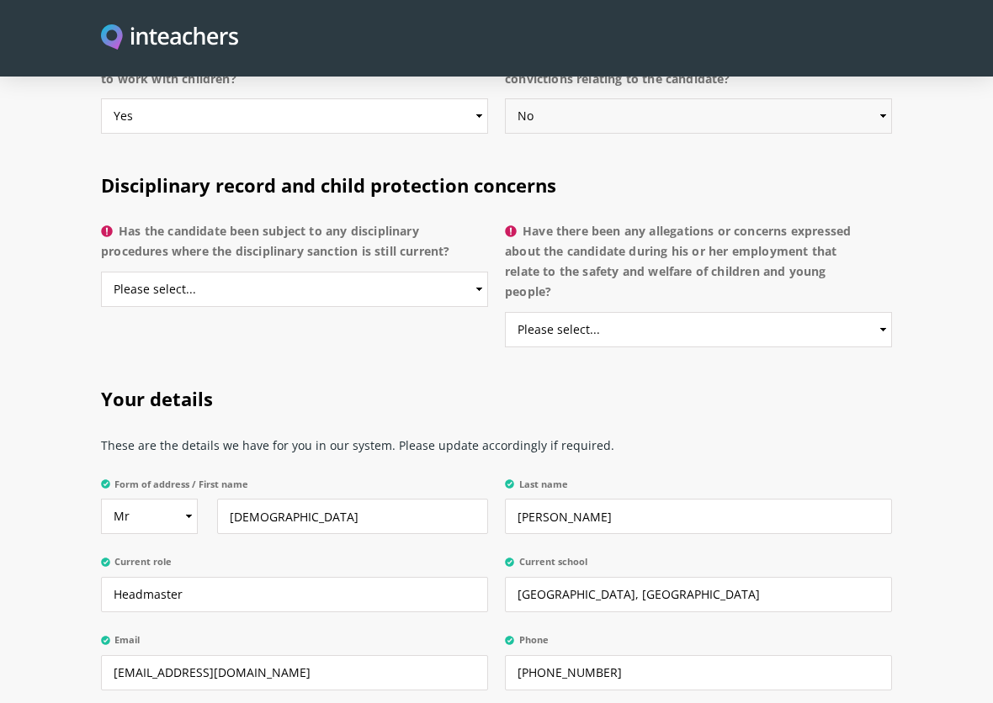
scroll to position [3533, 0]
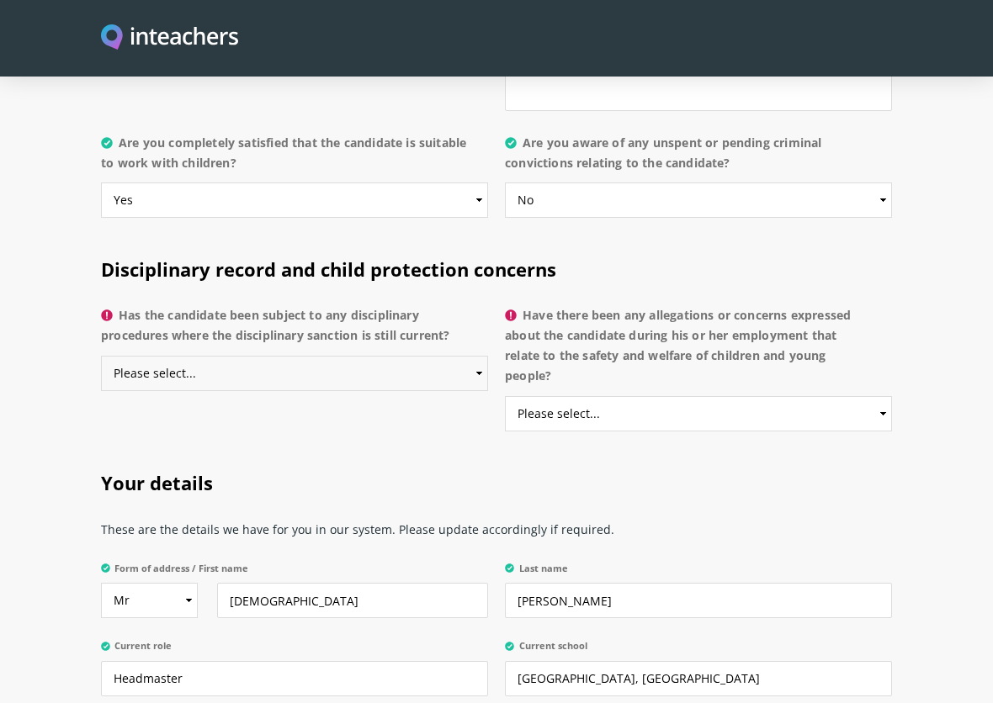
click at [351, 356] on select "Please select... Yes No Do not know" at bounding box center [294, 373] width 387 height 35
select select "No"
click at [101, 356] on select "Please select... Yes No Do not know" at bounding box center [294, 373] width 387 height 35
click at [669, 396] on select "Please select... Yes No Do not know" at bounding box center [698, 413] width 387 height 35
select select "No"
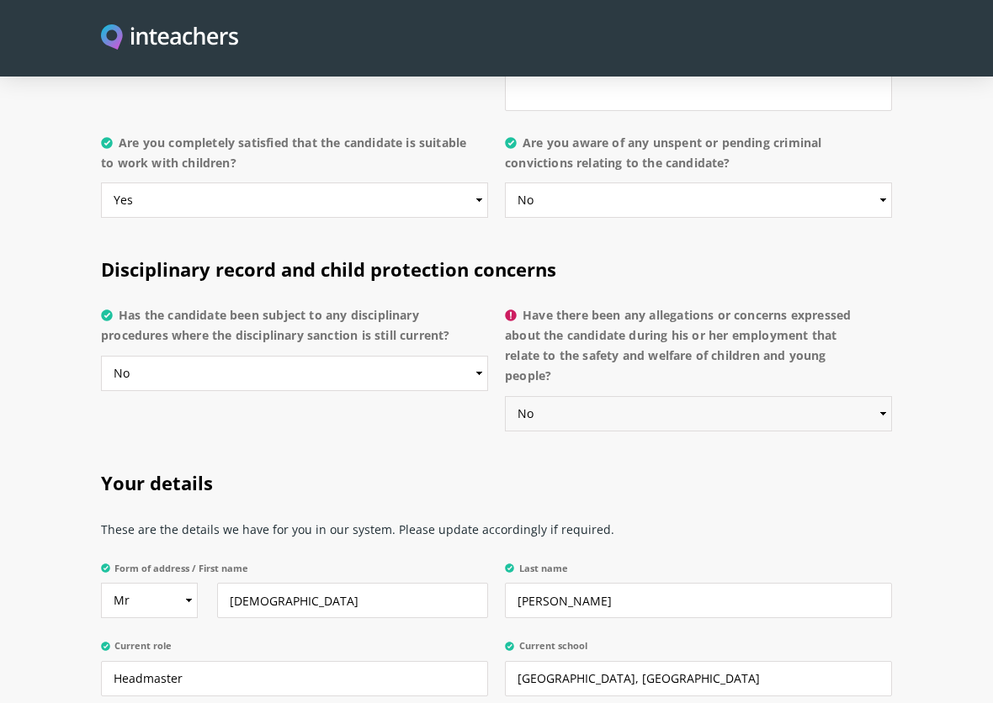
click at [505, 396] on select "Please select... Yes No Do not know" at bounding box center [698, 413] width 387 height 35
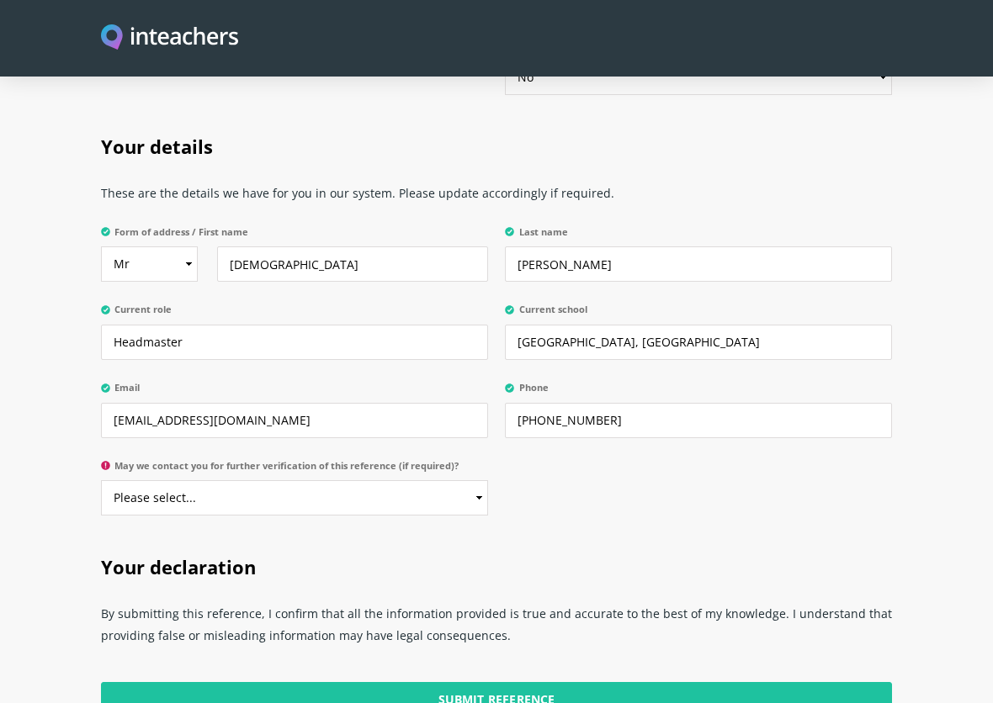
scroll to position [3954, 0]
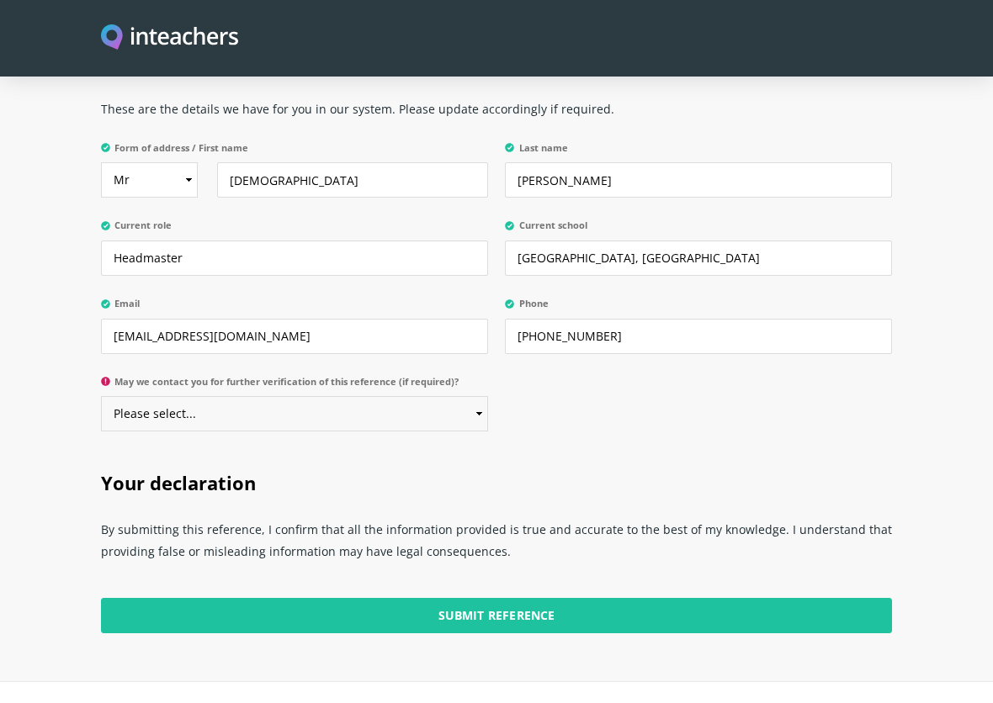
click at [445, 396] on select "Please select... Yes No" at bounding box center [294, 413] width 387 height 35
select select "Yes"
click at [101, 396] on select "Please select... Yes No" at bounding box center [294, 413] width 387 height 35
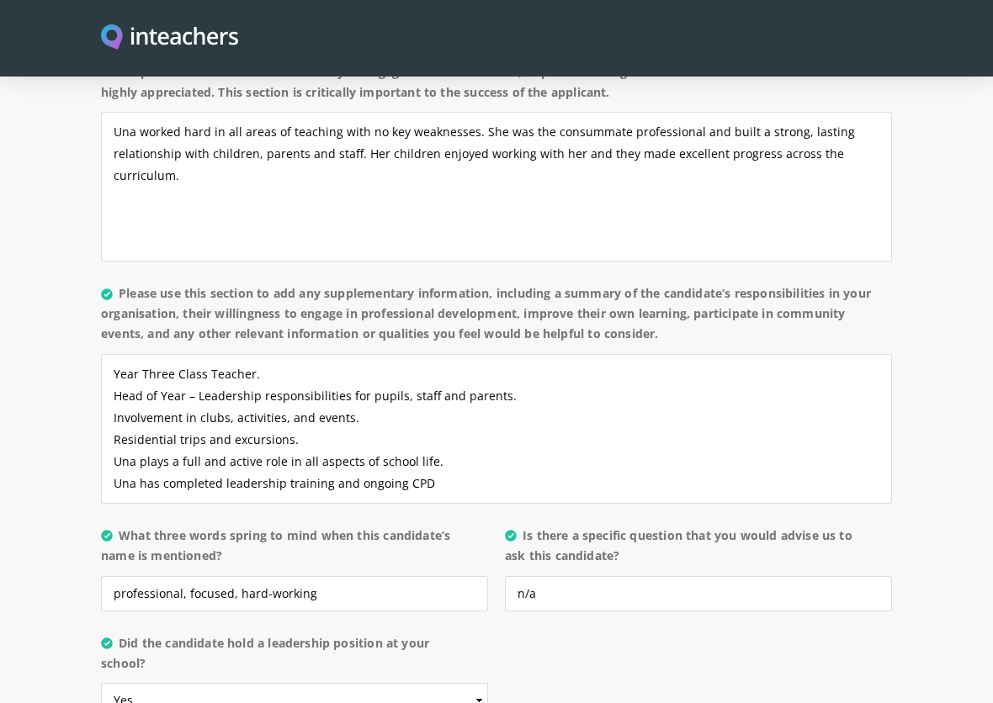
scroll to position [1262, 0]
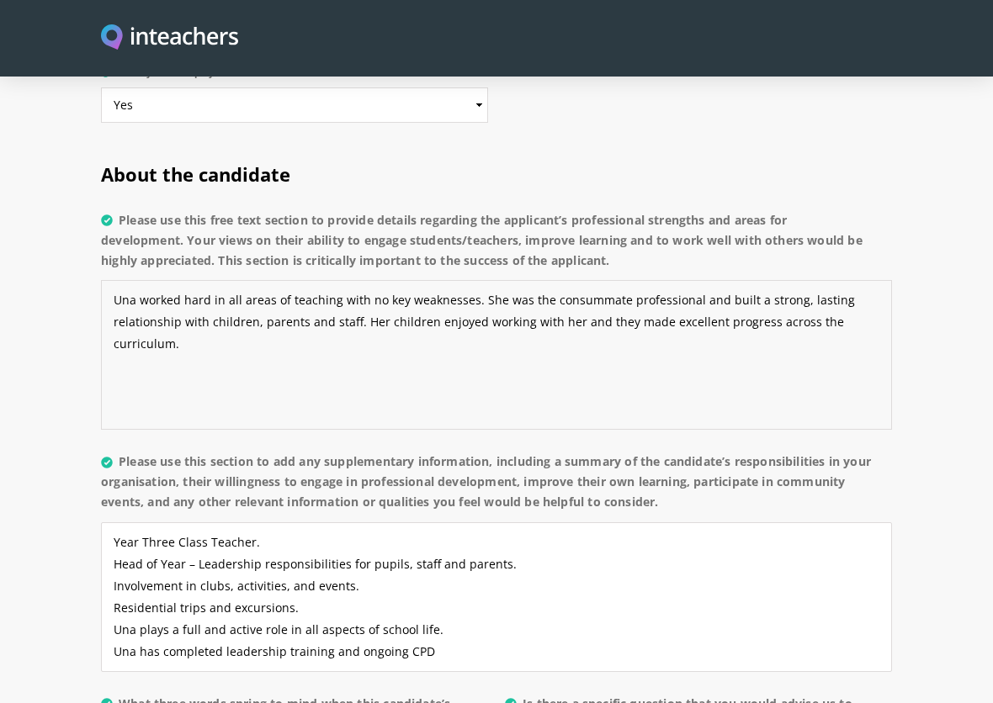
click at [220, 324] on textarea "Una worked hard in all areas of teaching with no key weaknesses. She was the co…" at bounding box center [496, 355] width 791 height 150
drag, startPoint x: 466, startPoint y: 326, endPoint x: 180, endPoint y: 334, distance: 286.1
click at [180, 334] on textarea "Una worked hard in all areas of teaching with no key weaknesses. She was the co…" at bounding box center [496, 355] width 791 height 150
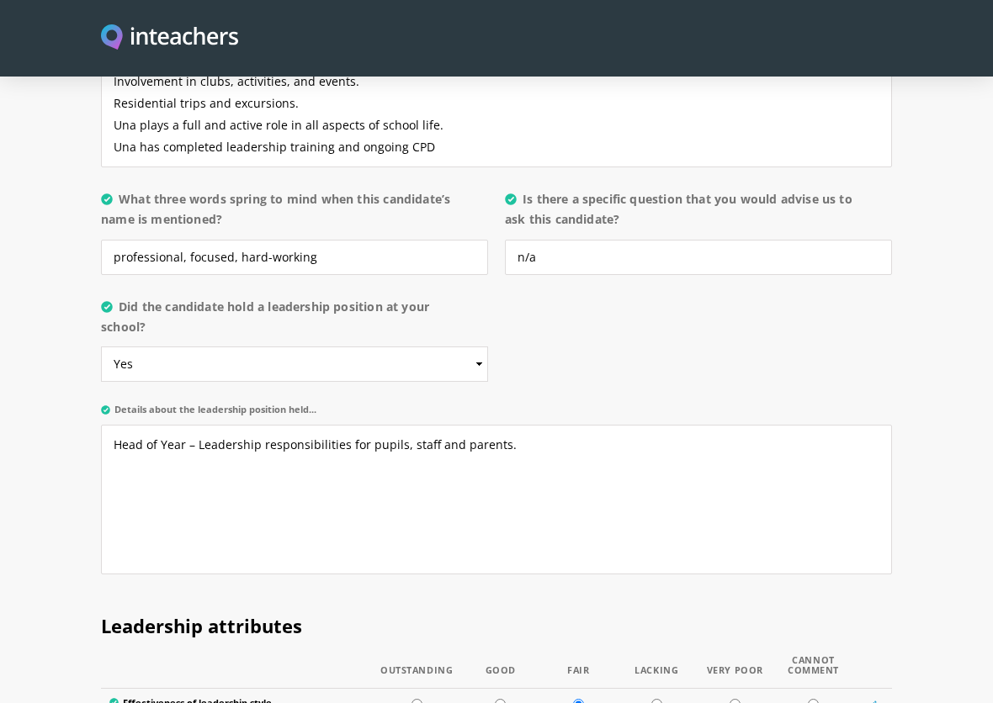
type textarea "Una worked hard in all areas of teaching with no key weaknesses. She was the co…"
click at [151, 455] on textarea "Head of Year – Leadership responsibilities for pupils, staff and parents." at bounding box center [496, 500] width 791 height 150
click at [541, 427] on textarea "Head of Year – Leadership responsibilities for pupils, staff and parents." at bounding box center [496, 500] width 791 height 150
paste textarea "She is a much stronger teacher than she is as a leader."
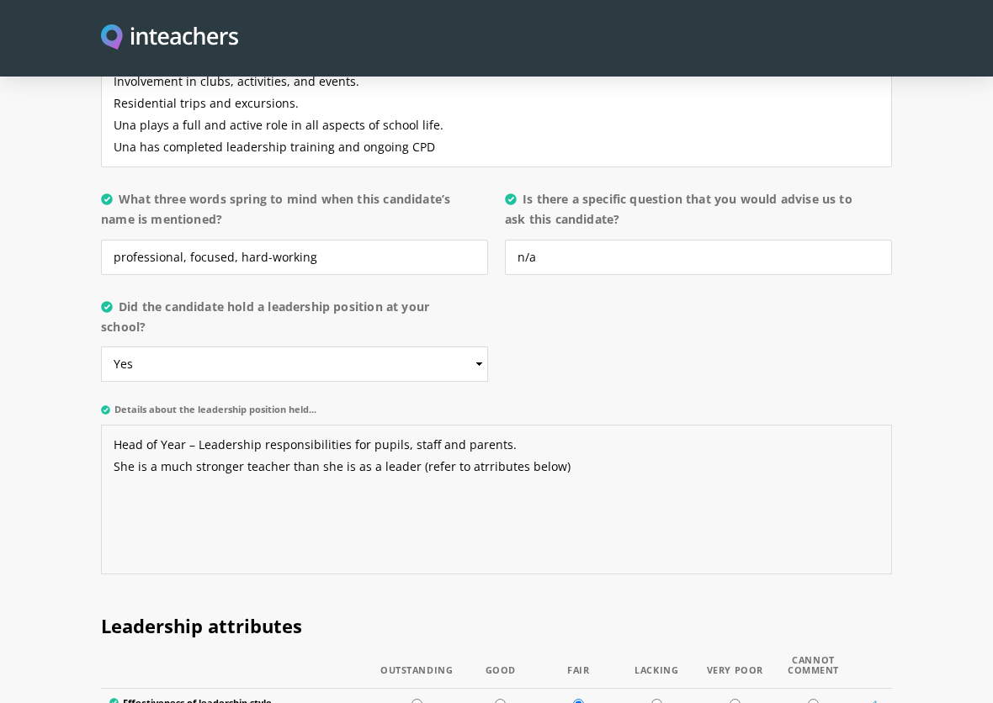
click at [495, 449] on textarea "Head of Year – Leadership responsibilities for pupils, staff and parents. She i…" at bounding box center [496, 500] width 791 height 150
click at [483, 448] on textarea "Head of Year – Leadership responsibilities for pupils, staff and parents. She i…" at bounding box center [496, 500] width 791 height 150
click at [518, 475] on textarea "Head of Year – Leadership responsibilities for pupils, staff and parents. She i…" at bounding box center [496, 500] width 791 height 150
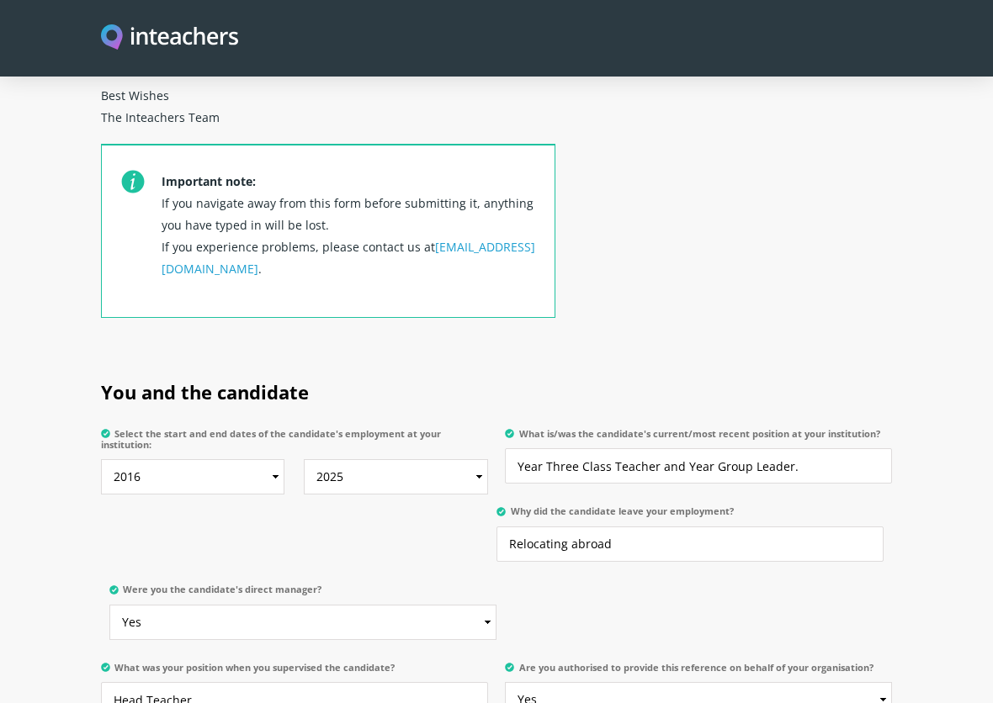
scroll to position [757, 0]
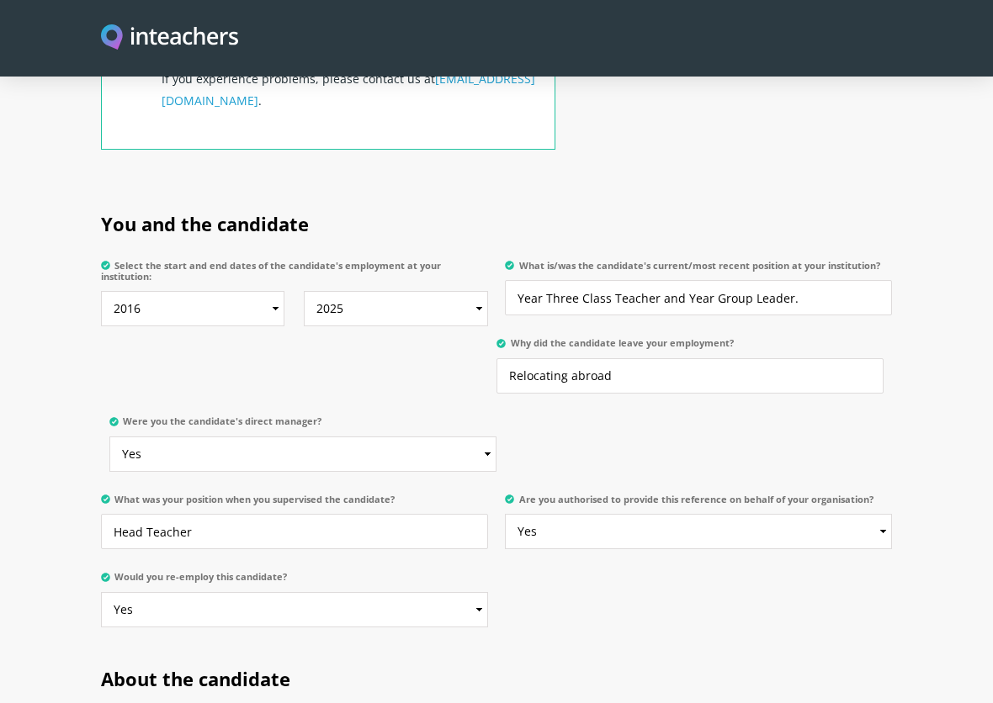
type textarea "Head of Year – Leadership responsibilities for pupils, staff and parents. She i…"
click at [628, 358] on input "Relocating abroad" at bounding box center [689, 375] width 387 height 35
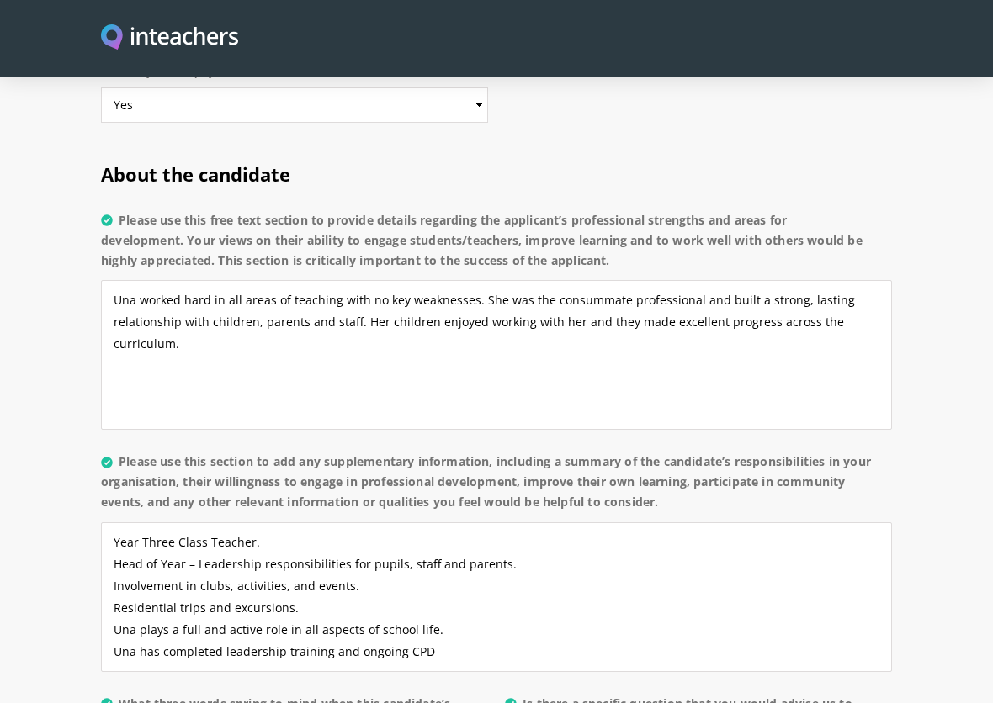
scroll to position [1346, 0]
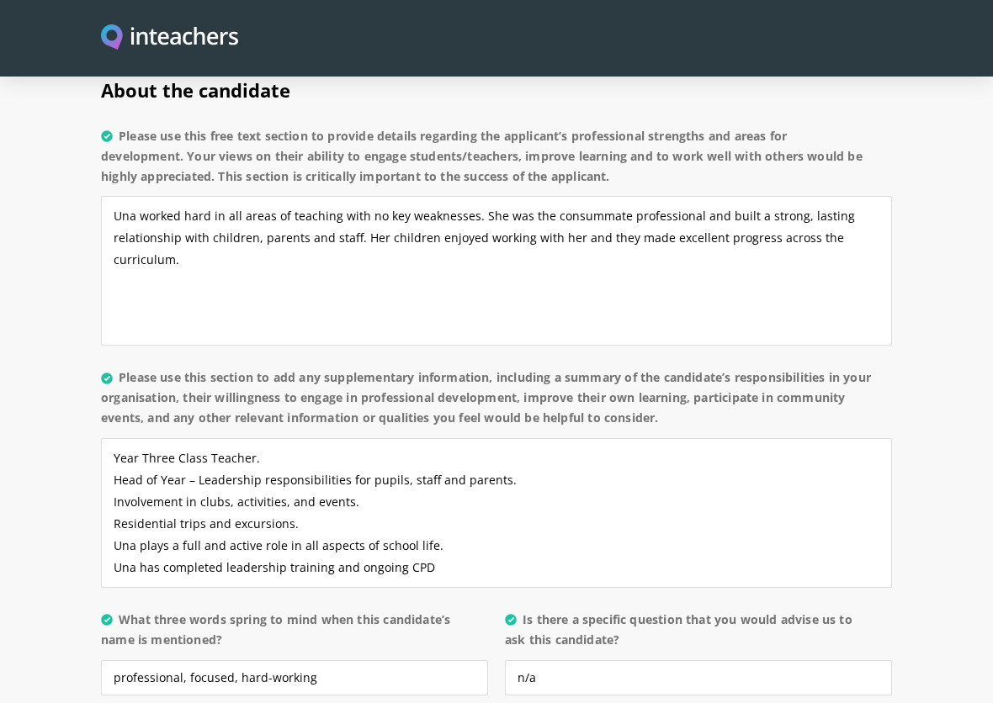
type input "Relocating abroad with her family."
click at [618, 196] on textarea "Una worked hard in all areas of teaching with no key weaknesses. She was the co…" at bounding box center [496, 271] width 791 height 150
click at [350, 249] on textarea "Una worked hard in all areas of teaching with no key weaknesses. She was the co…" at bounding box center [496, 271] width 791 height 150
drag, startPoint x: 352, startPoint y: 214, endPoint x: 302, endPoint y: 220, distance: 50.9
click at [302, 220] on textarea "Una worked hard in all areas of teaching with no key weaknesses. She was the co…" at bounding box center [496, 271] width 791 height 150
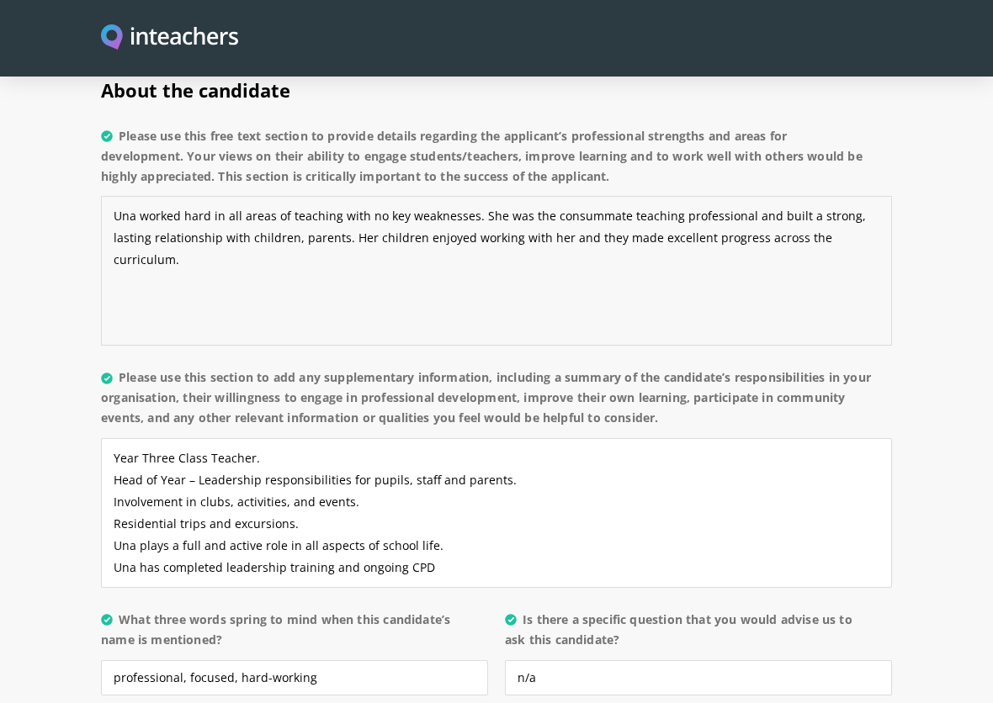
click at [260, 217] on textarea "Una worked hard in all areas of teaching with no key weaknesses. She was the co…" at bounding box center [496, 271] width 791 height 150
click at [328, 251] on textarea "Una worked hard in all areas of teaching with no key weaknesses. She was the co…" at bounding box center [496, 271] width 791 height 150
drag, startPoint x: 736, startPoint y: 195, endPoint x: 623, endPoint y: 194, distance: 113.6
click at [623, 196] on textarea "Una worked hard in all areas of teaching with no key weaknesses. She was the co…" at bounding box center [496, 271] width 791 height 150
click at [547, 246] on textarea "Una worked hard in all areas of teaching with no key weaknesses. She was the co…" at bounding box center [496, 271] width 791 height 150
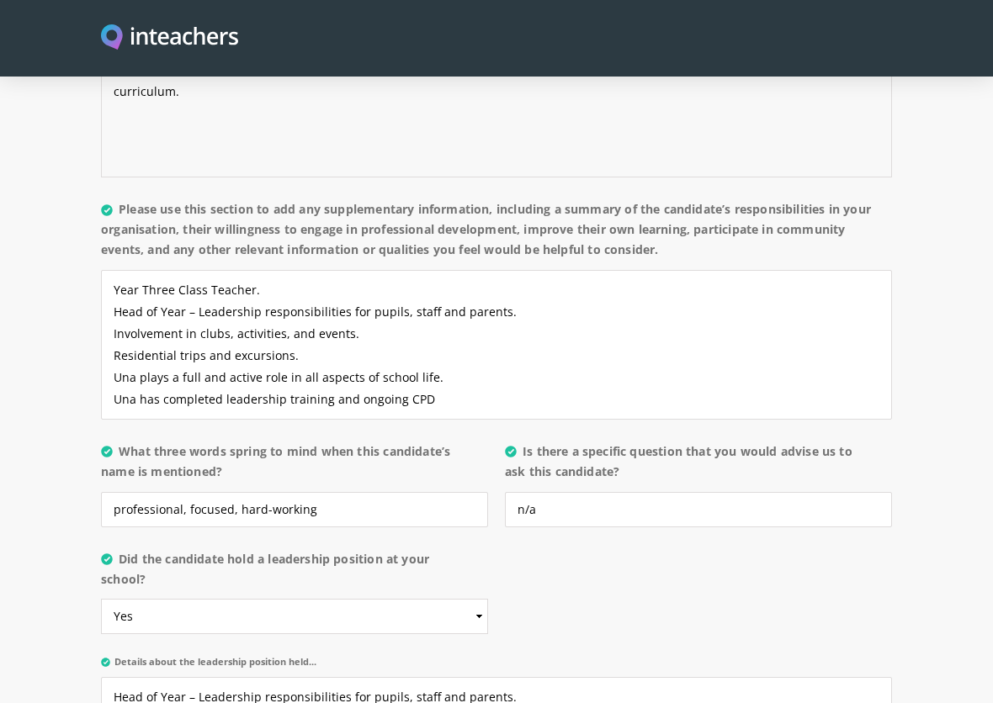
scroll to position [1767, 0]
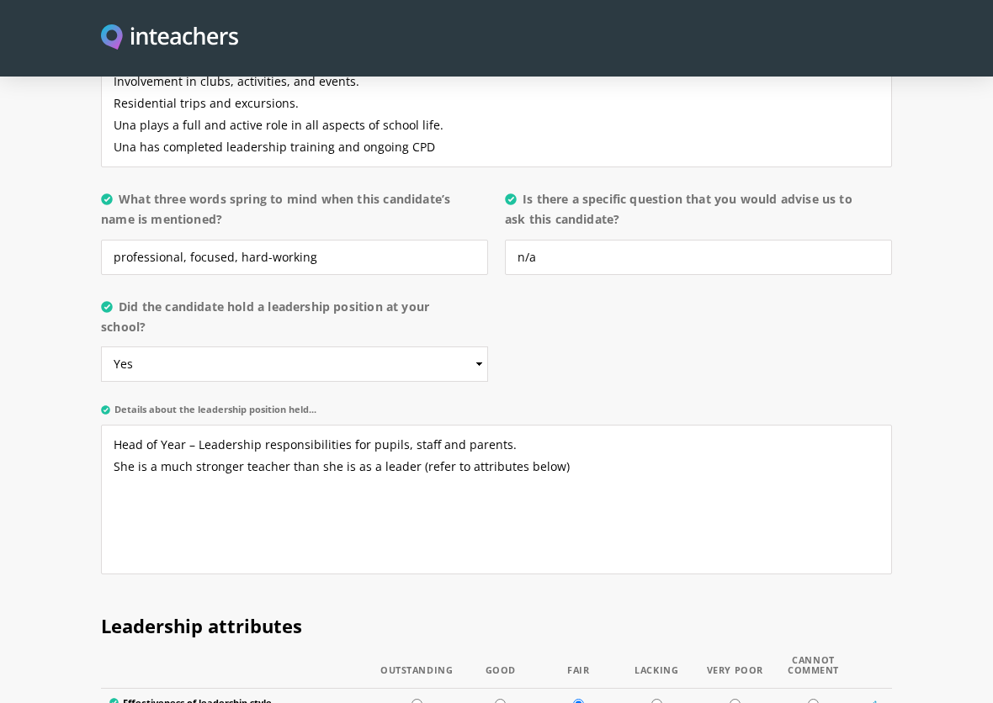
type textarea "Una worked hard in all areas of teaching with no key weaknesses. She was the co…"
drag, startPoint x: 334, startPoint y: 234, endPoint x: 108, endPoint y: 243, distance: 226.5
click at [108, 243] on input "professional, focused, hard-working" at bounding box center [294, 257] width 387 height 35
type input "determined, robust, frank"
click at [703, 397] on p "Details about the leadership position held... Head of Year – Leadership respons…" at bounding box center [496, 493] width 791 height 193
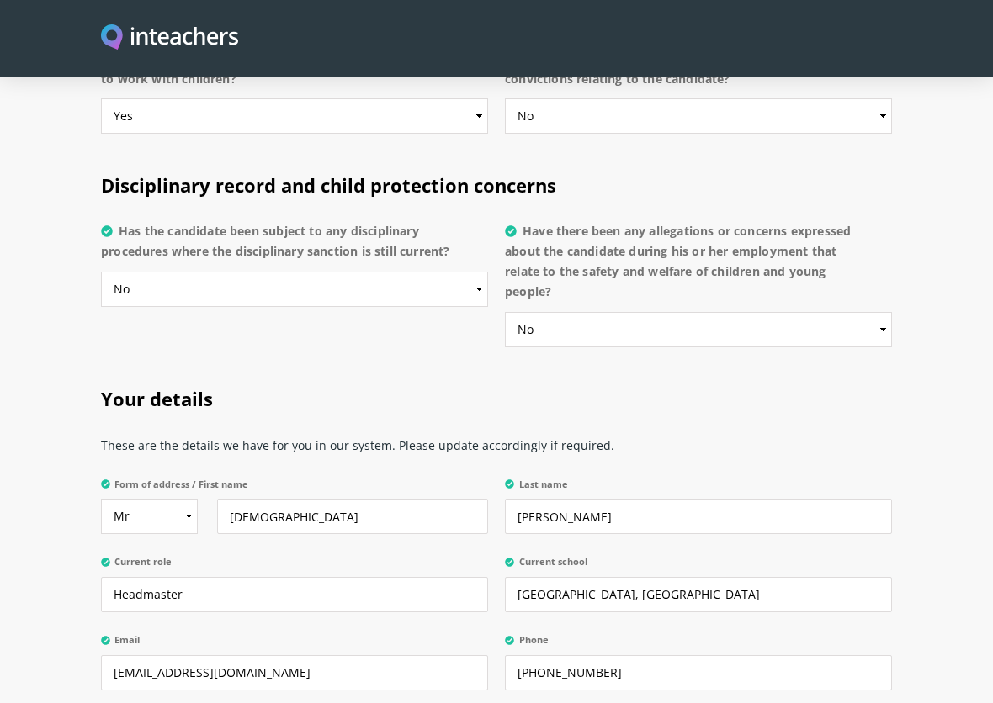
scroll to position [4038, 0]
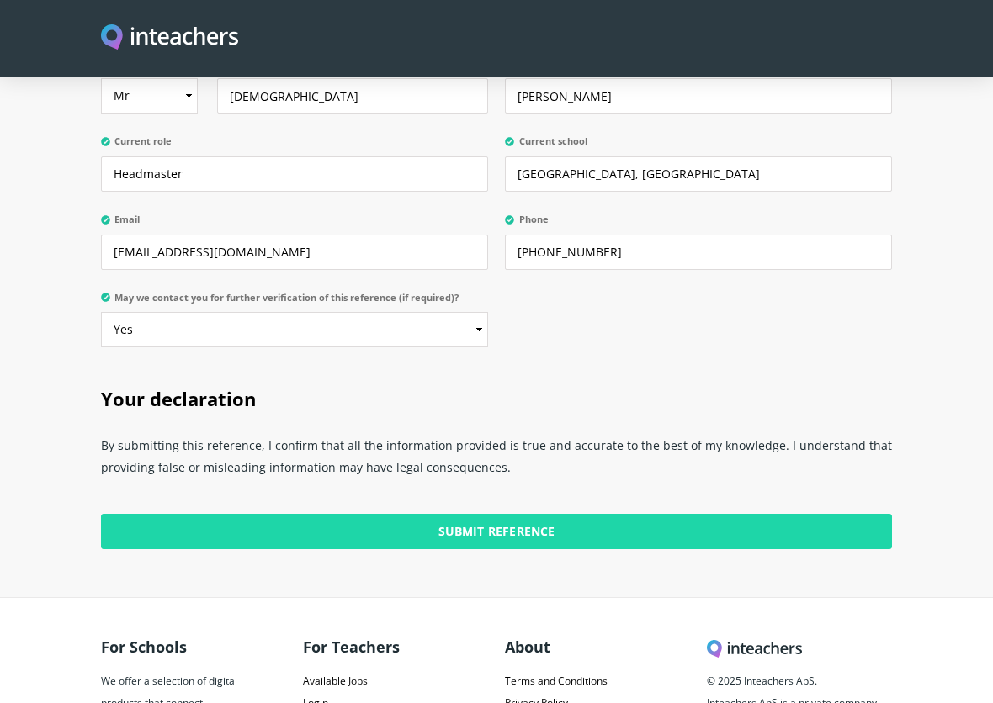
click at [481, 514] on input "Submit Reference" at bounding box center [496, 531] width 791 height 35
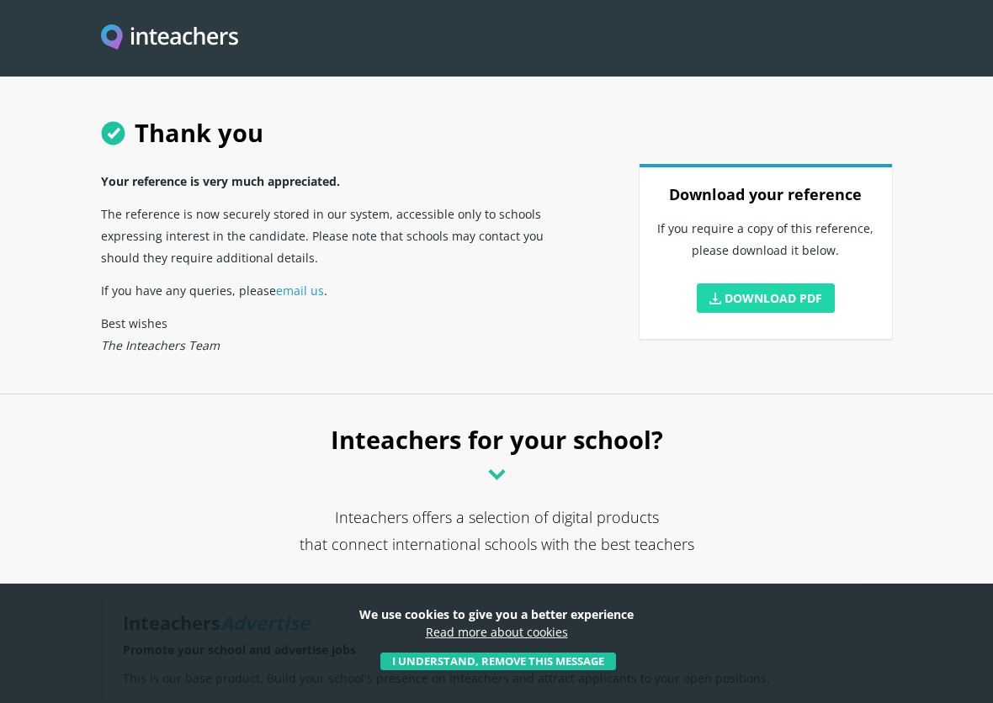
click at [771, 291] on link "Download PDF" at bounding box center [766, 298] width 138 height 29
